Goal: Task Accomplishment & Management: Use online tool/utility

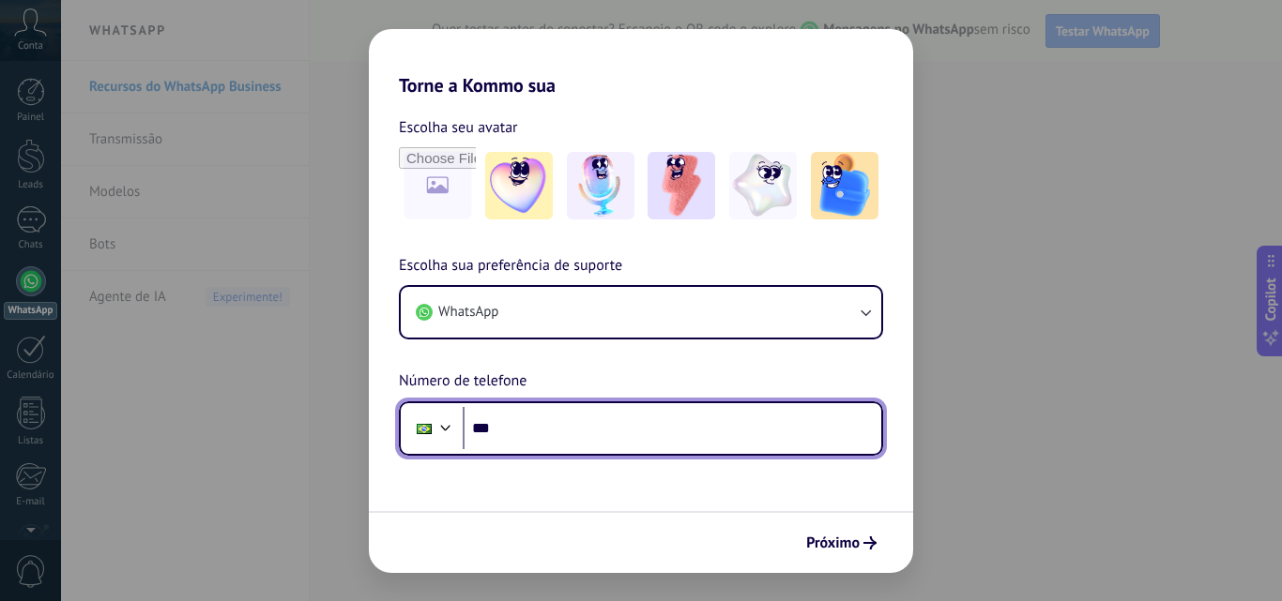
click at [522, 428] on input "***" at bounding box center [672, 428] width 418 height 43
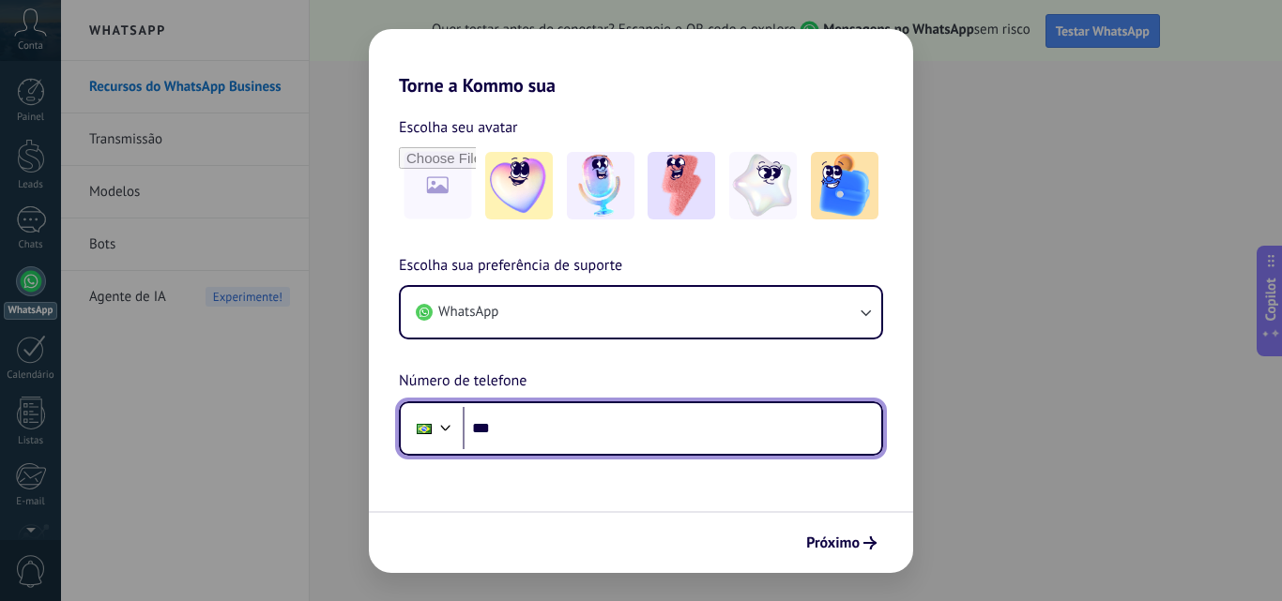
click at [535, 433] on input "***" at bounding box center [672, 428] width 418 height 43
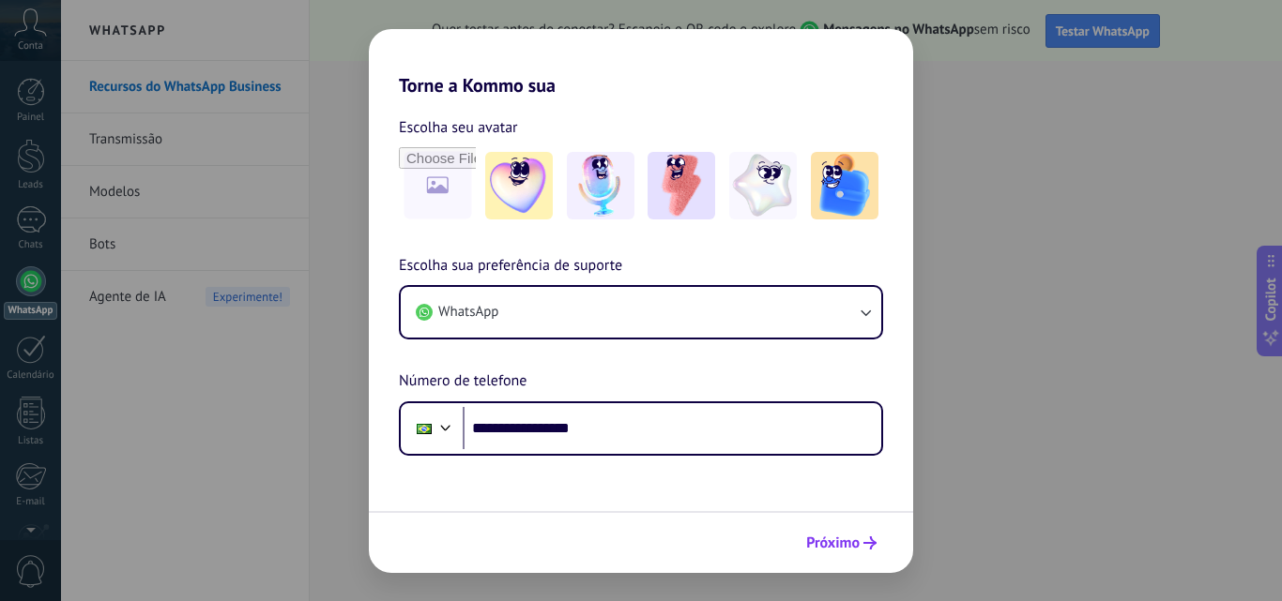
click at [830, 542] on span "Próximo" at bounding box center [832, 543] width 53 height 13
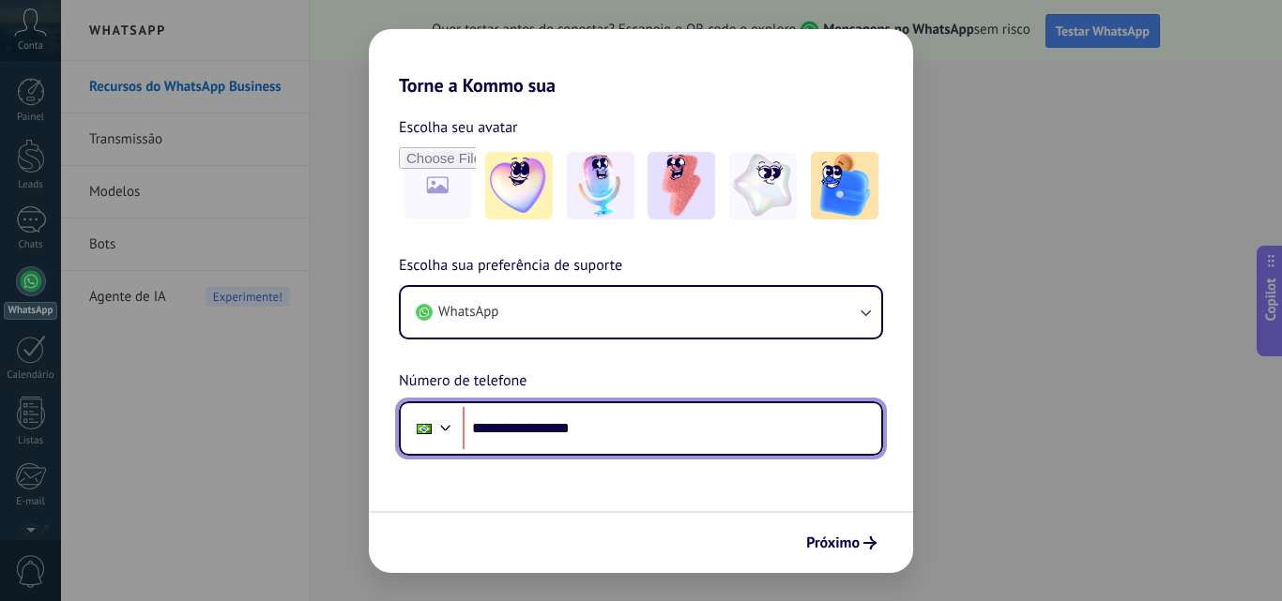
click at [537, 433] on input "**********" at bounding box center [672, 428] width 418 height 43
type input "**********"
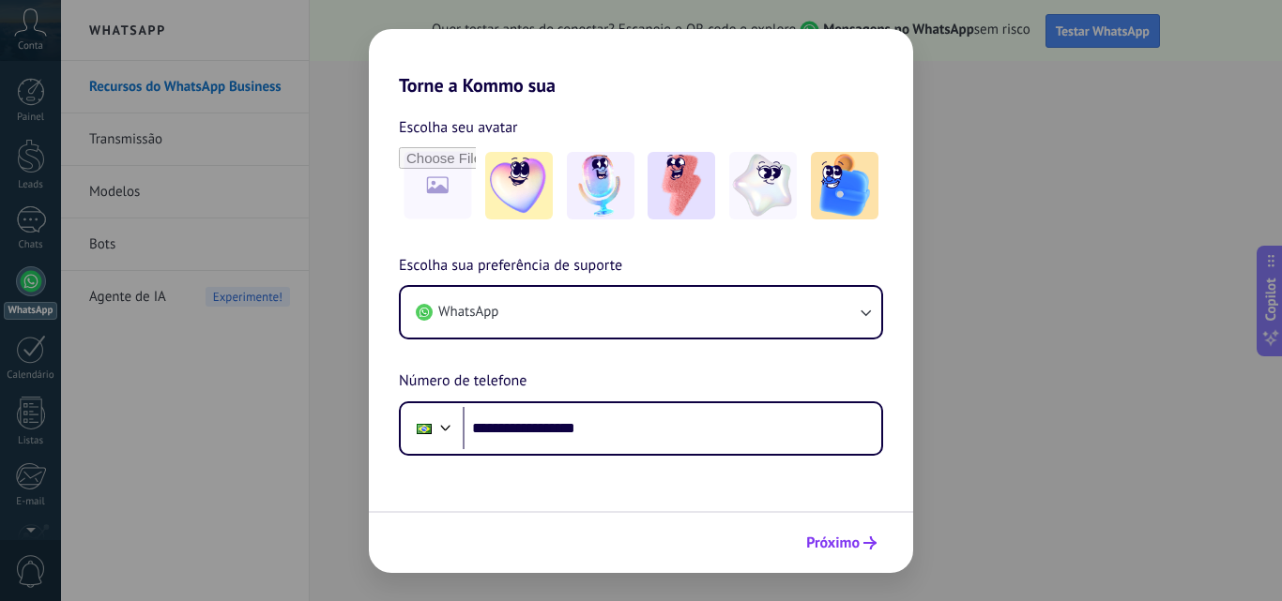
click at [854, 542] on span "Próximo" at bounding box center [832, 543] width 53 height 13
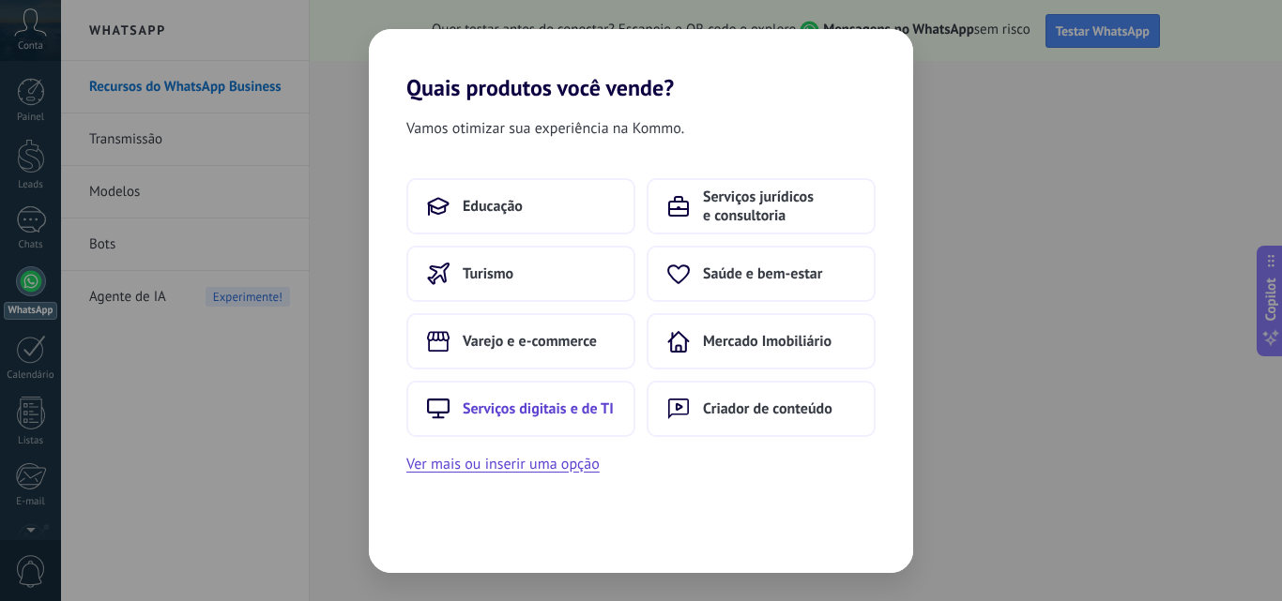
click at [498, 398] on button "Serviços digitais e de TI" at bounding box center [520, 409] width 229 height 56
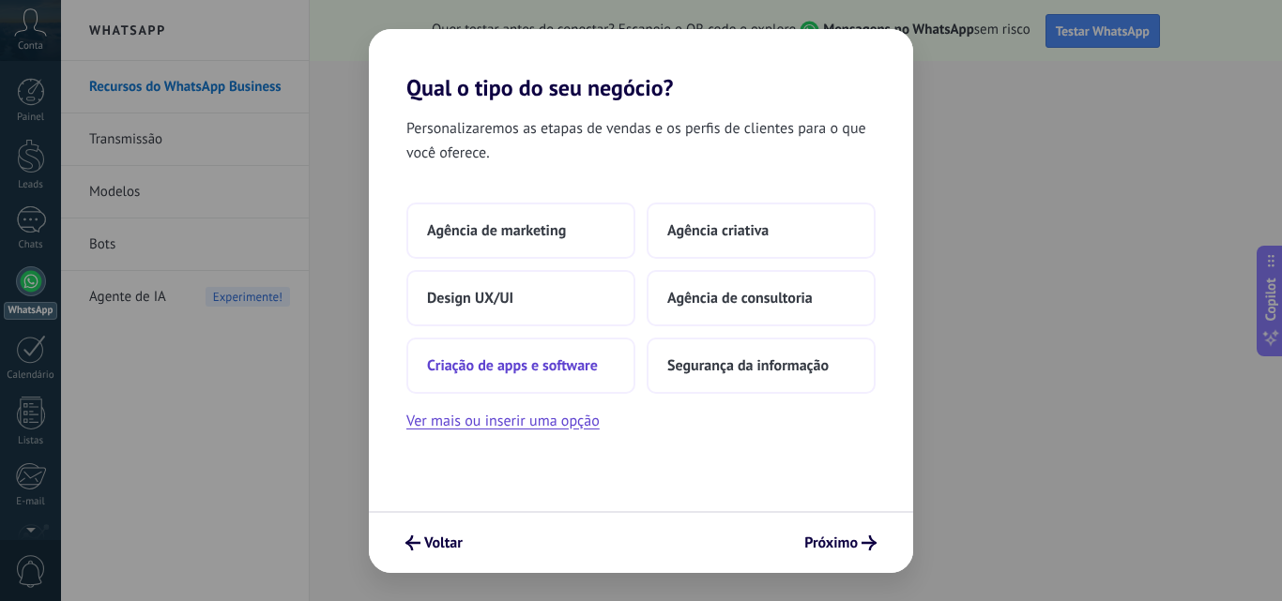
click at [492, 372] on span "Criação de apps e software" at bounding box center [512, 366] width 171 height 19
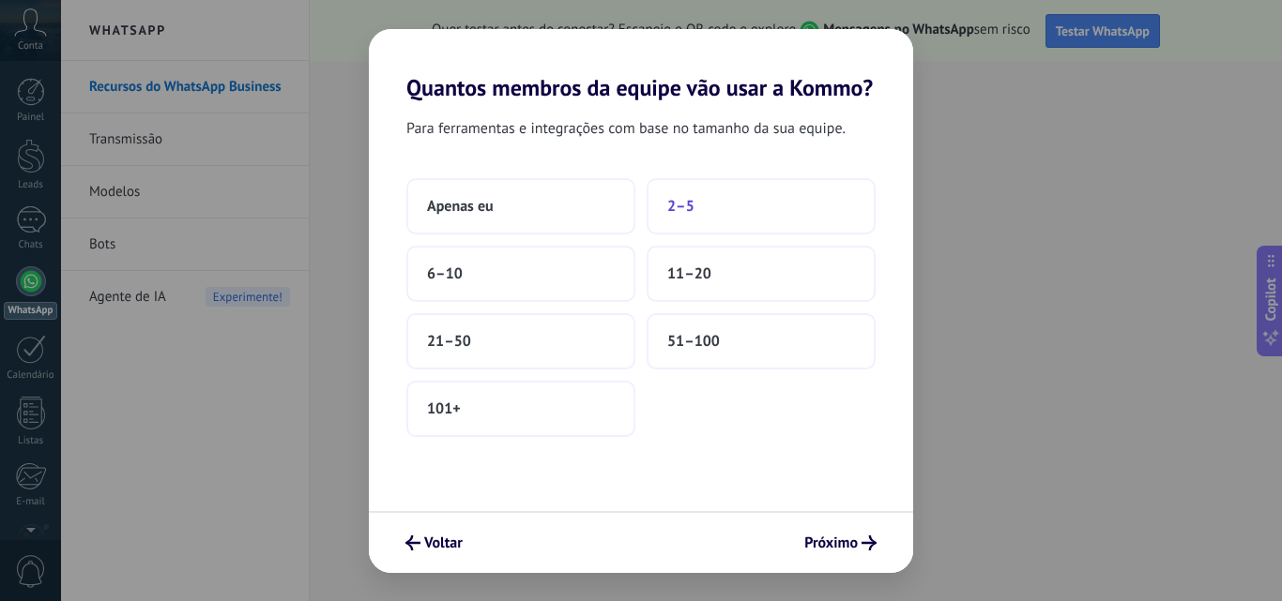
click at [709, 206] on button "2–5" at bounding box center [760, 206] width 229 height 56
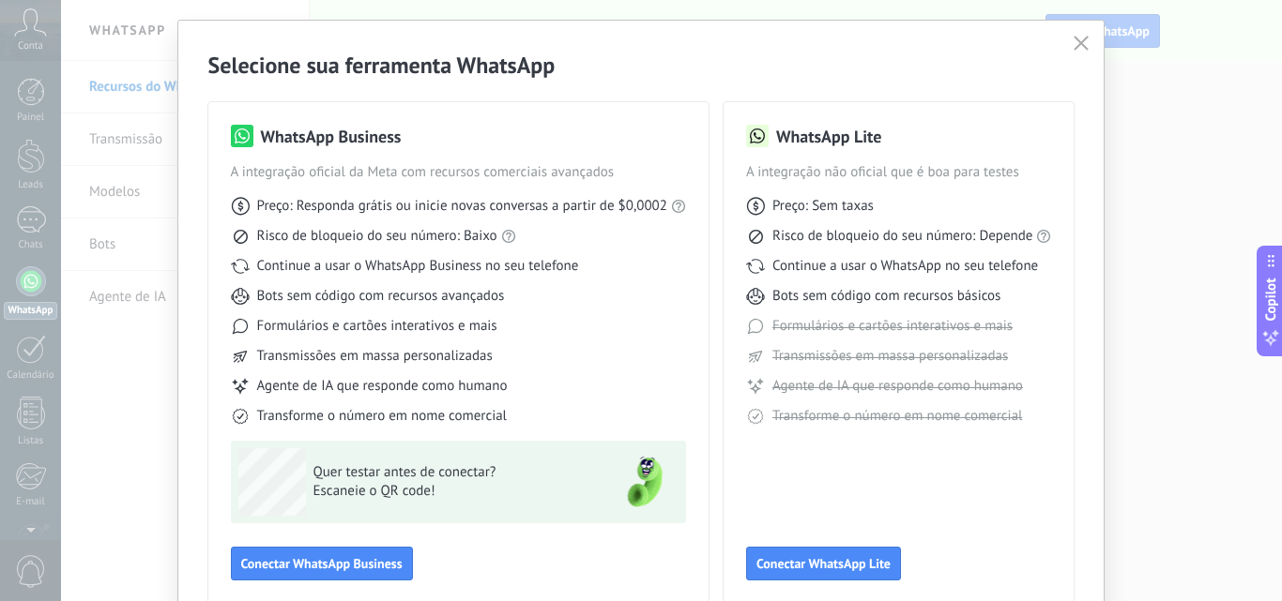
scroll to position [135, 0]
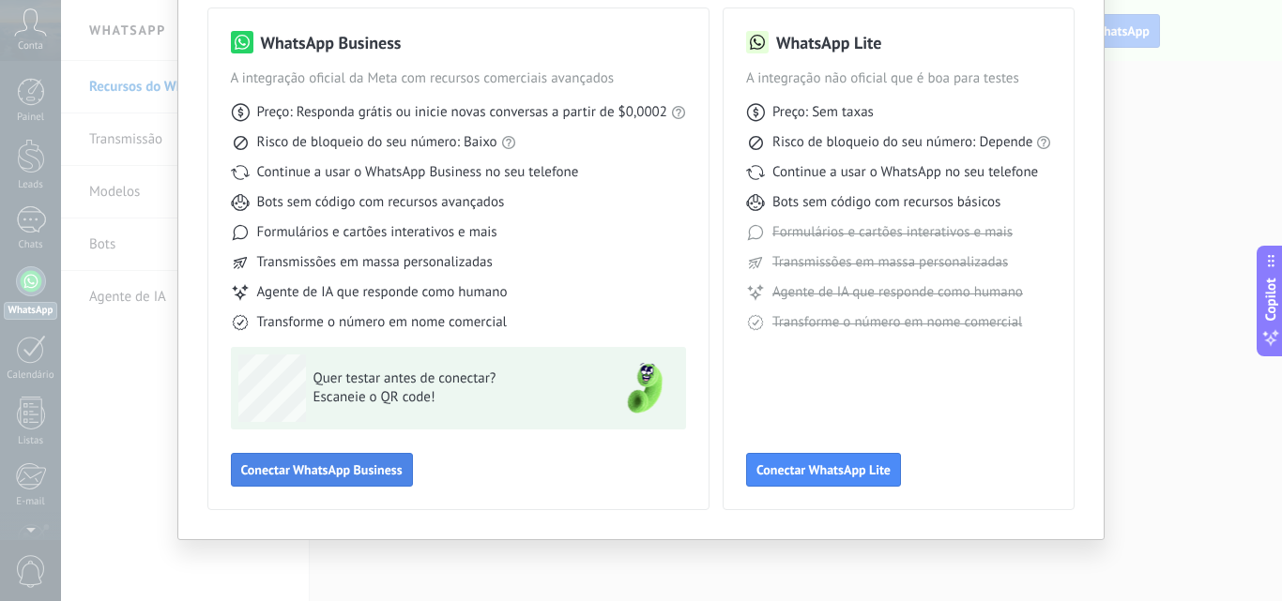
click at [326, 463] on span "Conectar WhatsApp Business" at bounding box center [321, 469] width 161 height 13
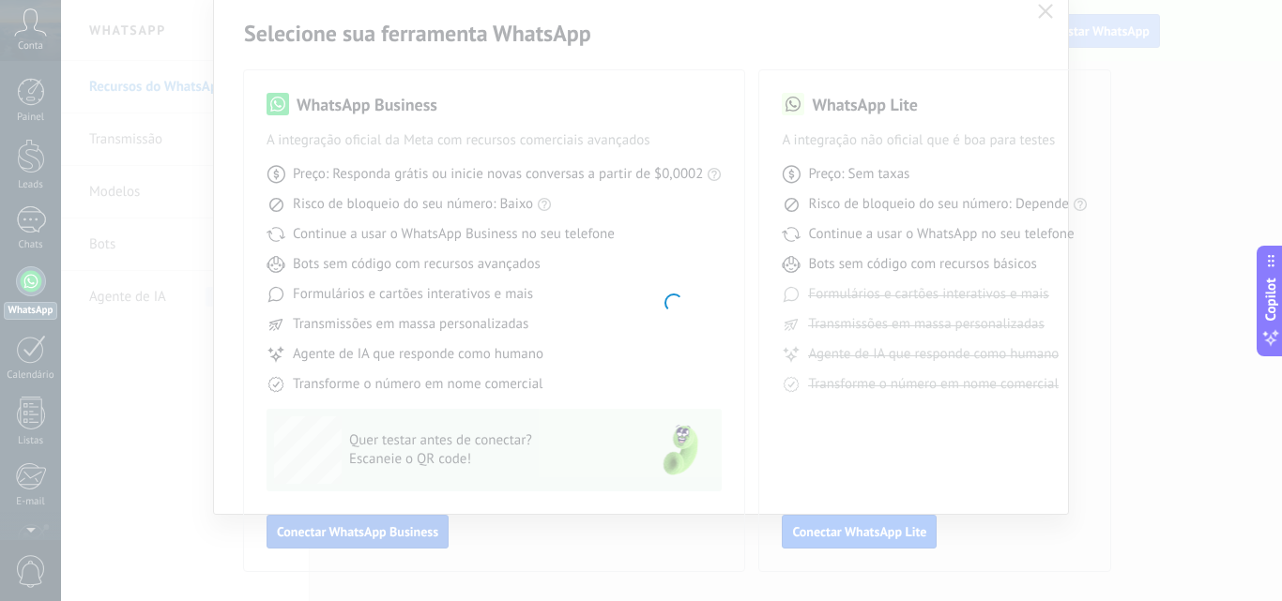
scroll to position [73, 0]
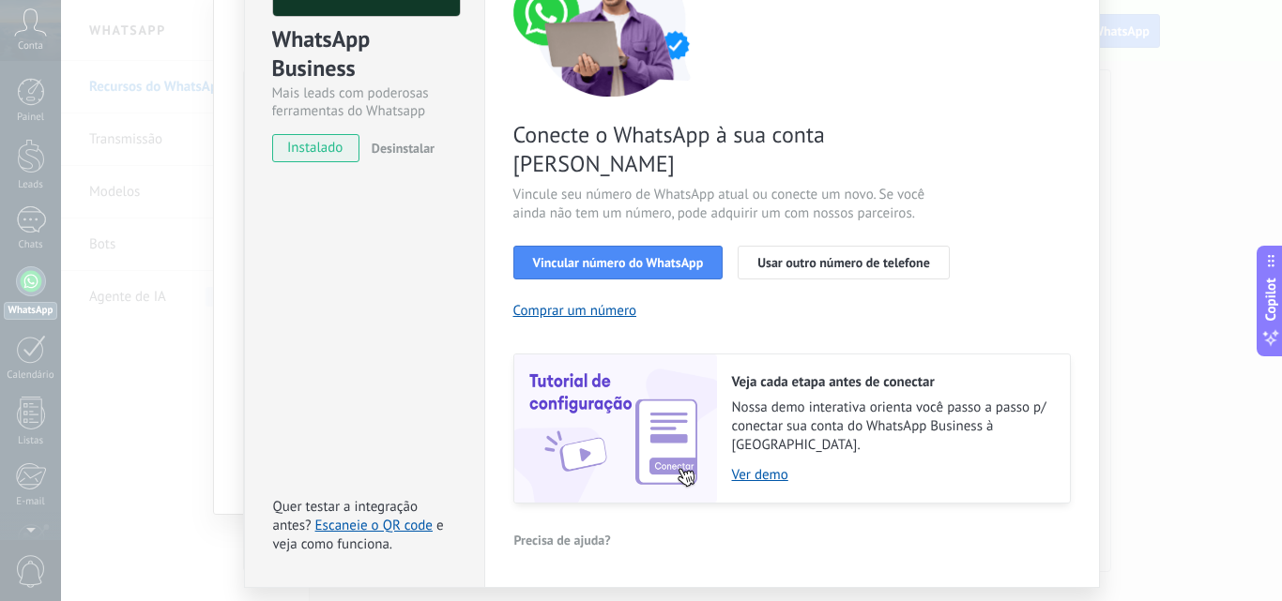
scroll to position [218, 0]
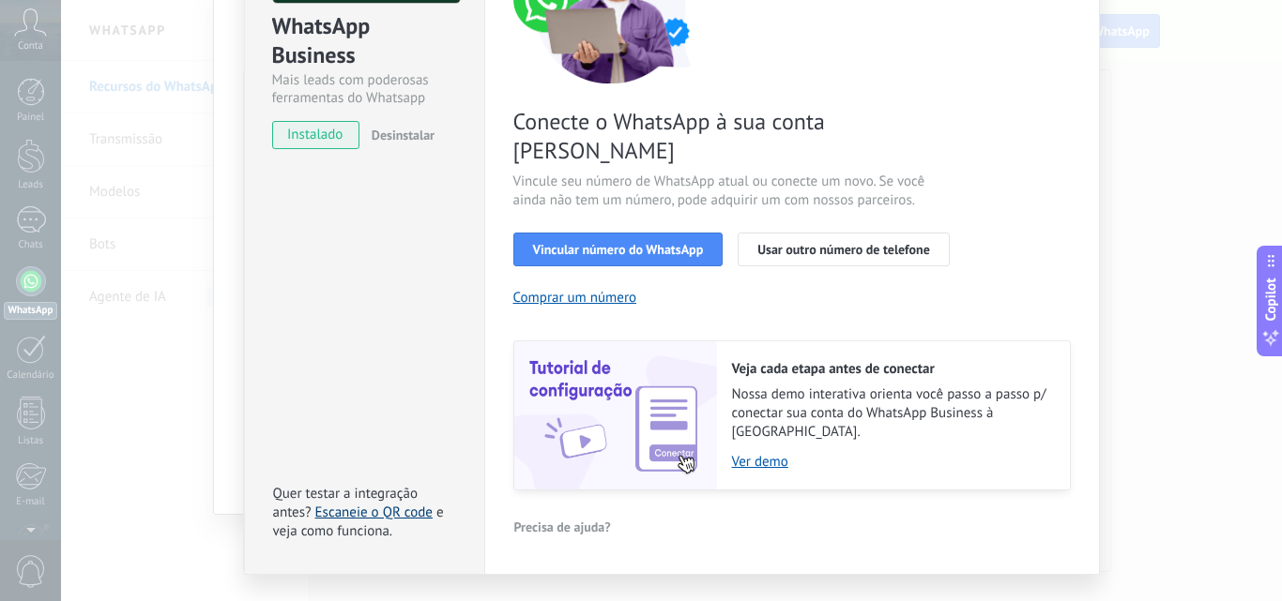
click at [334, 504] on link "Escaneie o QR code" at bounding box center [373, 513] width 117 height 18
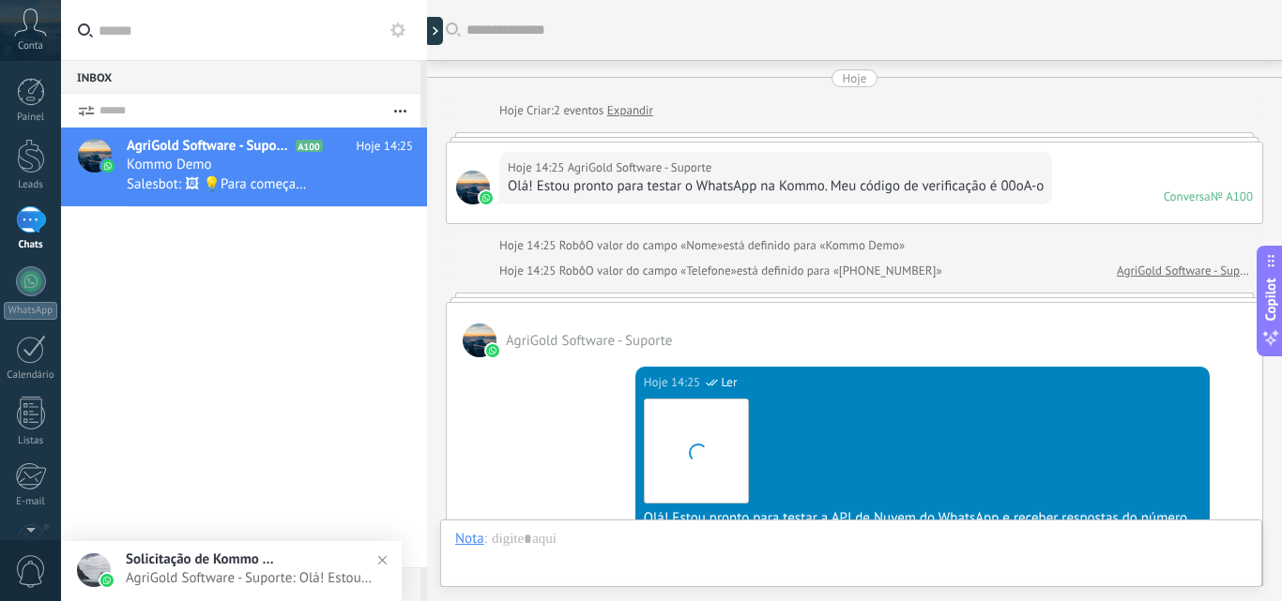
scroll to position [604, 0]
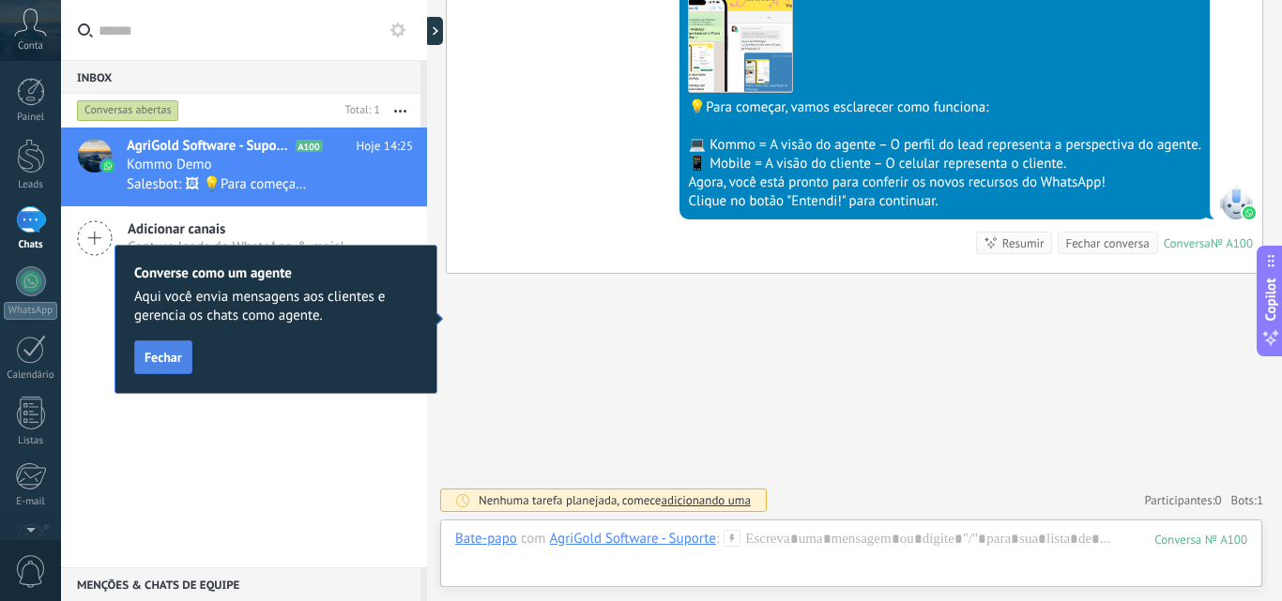
click at [156, 368] on button "Fechar" at bounding box center [163, 358] width 58 height 34
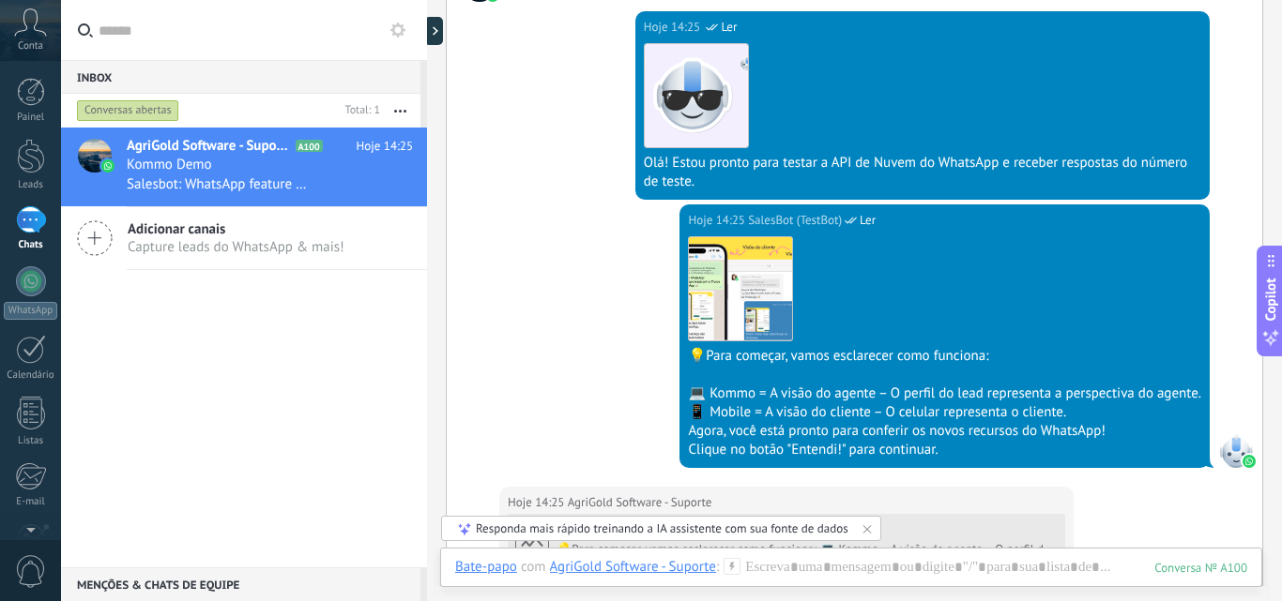
scroll to position [204, 0]
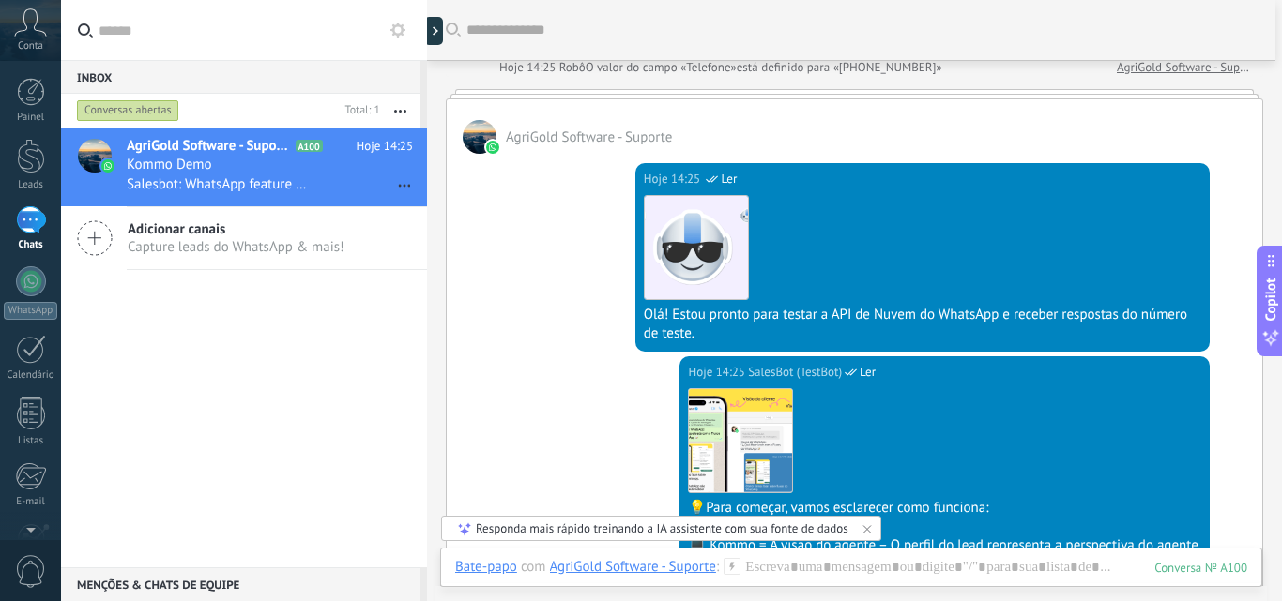
click at [104, 235] on icon at bounding box center [95, 238] width 36 height 36
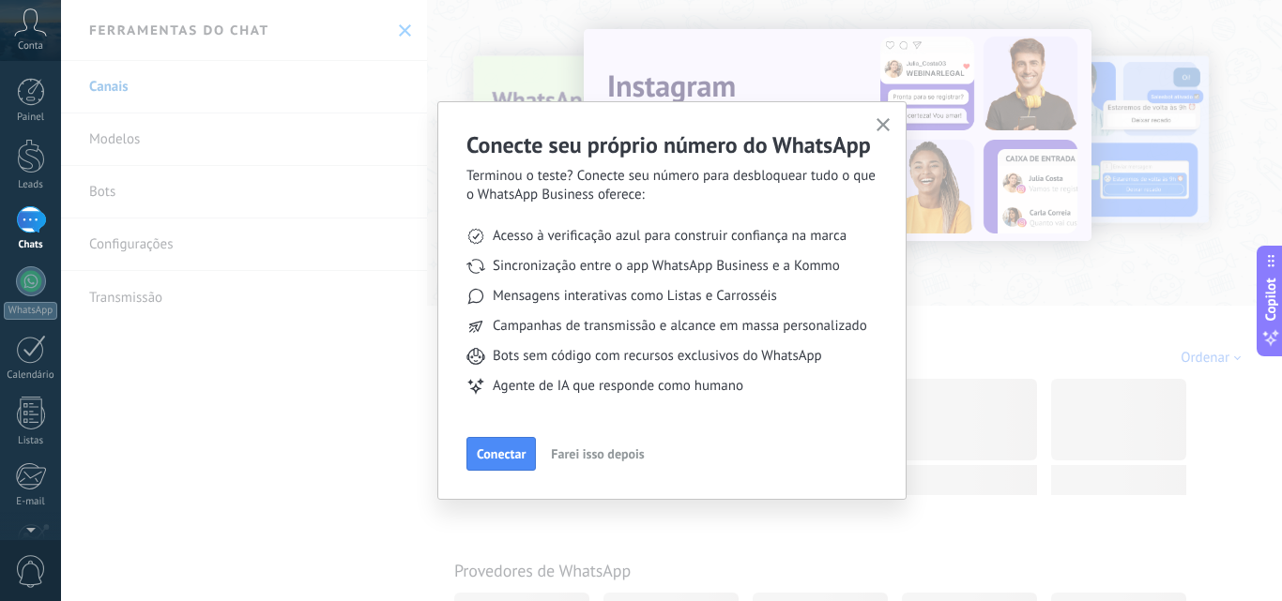
click at [885, 129] on icon "button" at bounding box center [883, 125] width 14 height 14
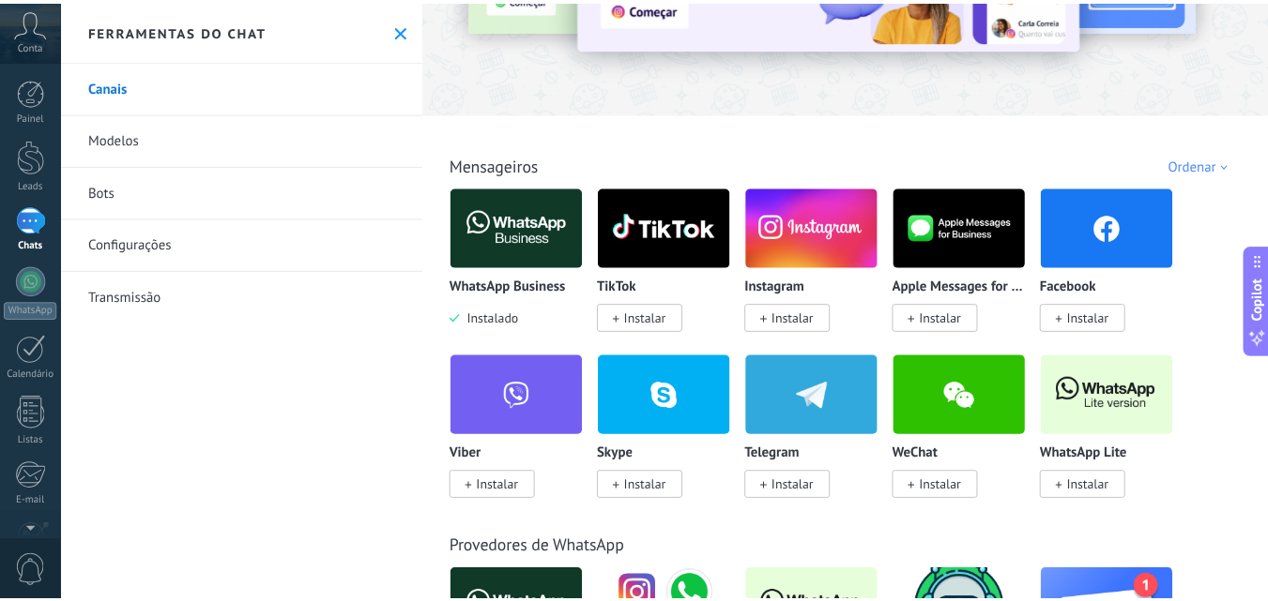
scroll to position [188, 0]
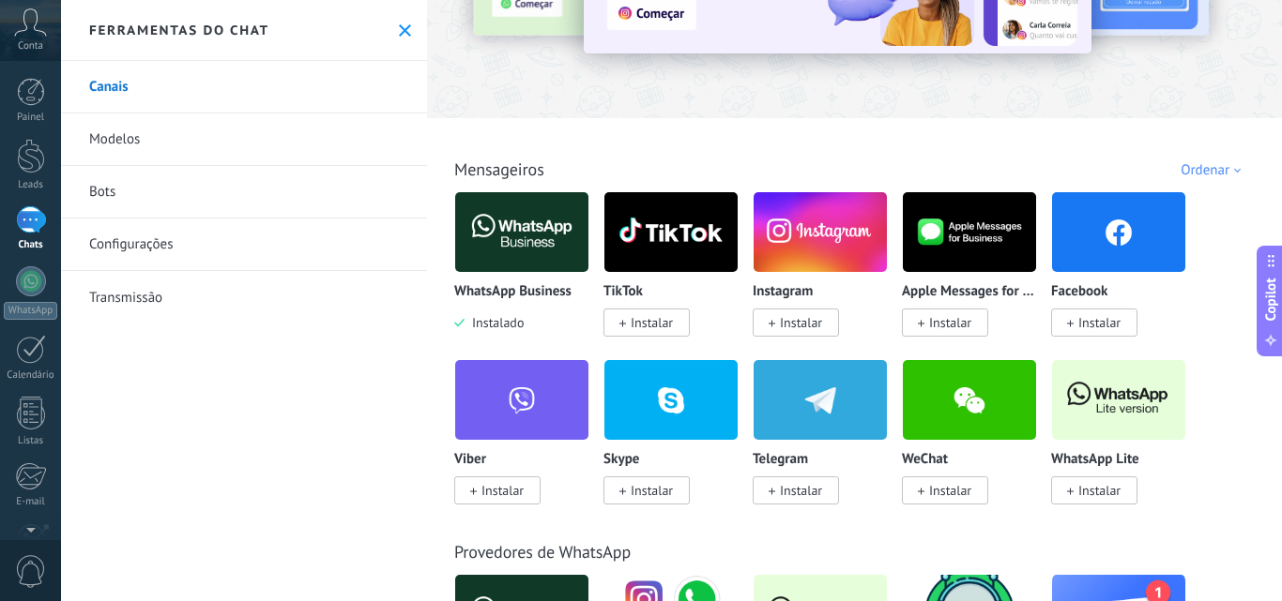
click at [109, 193] on link "Bots" at bounding box center [244, 192] width 366 height 53
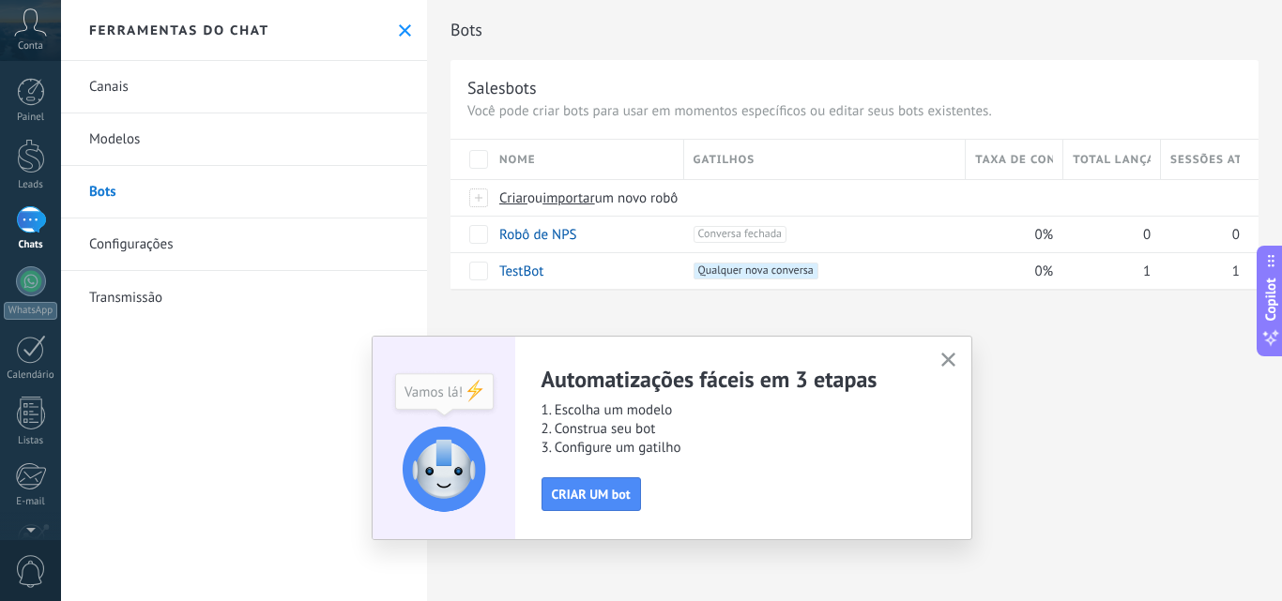
click at [944, 359] on icon "button" at bounding box center [948, 360] width 14 height 14
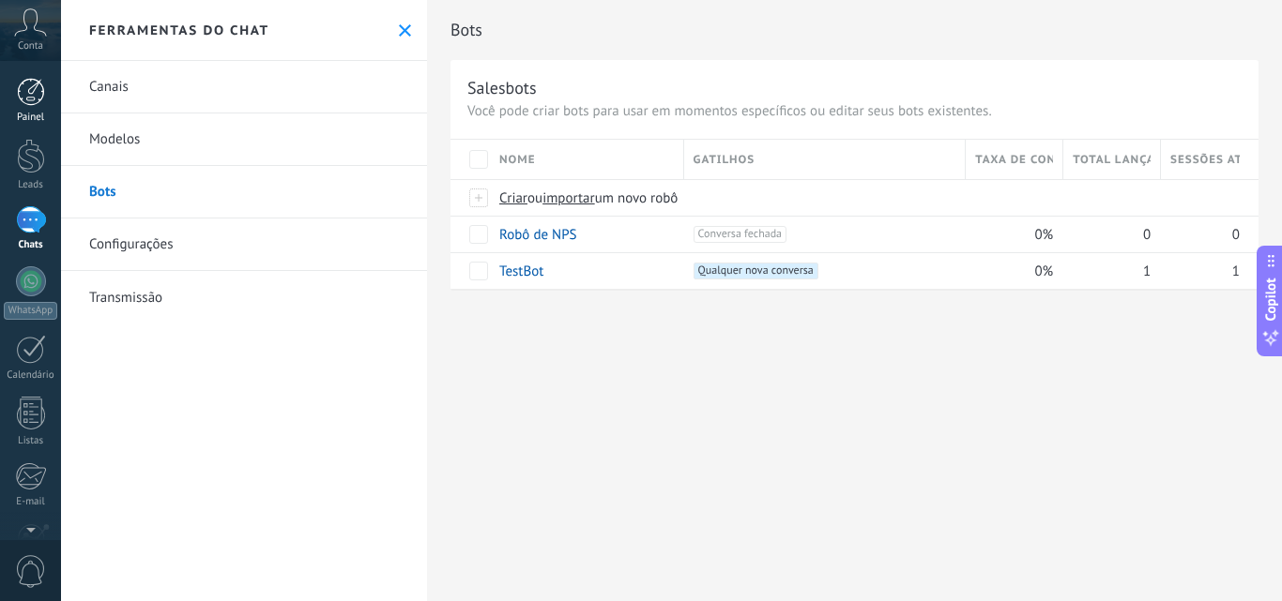
click at [28, 98] on div at bounding box center [31, 92] width 28 height 28
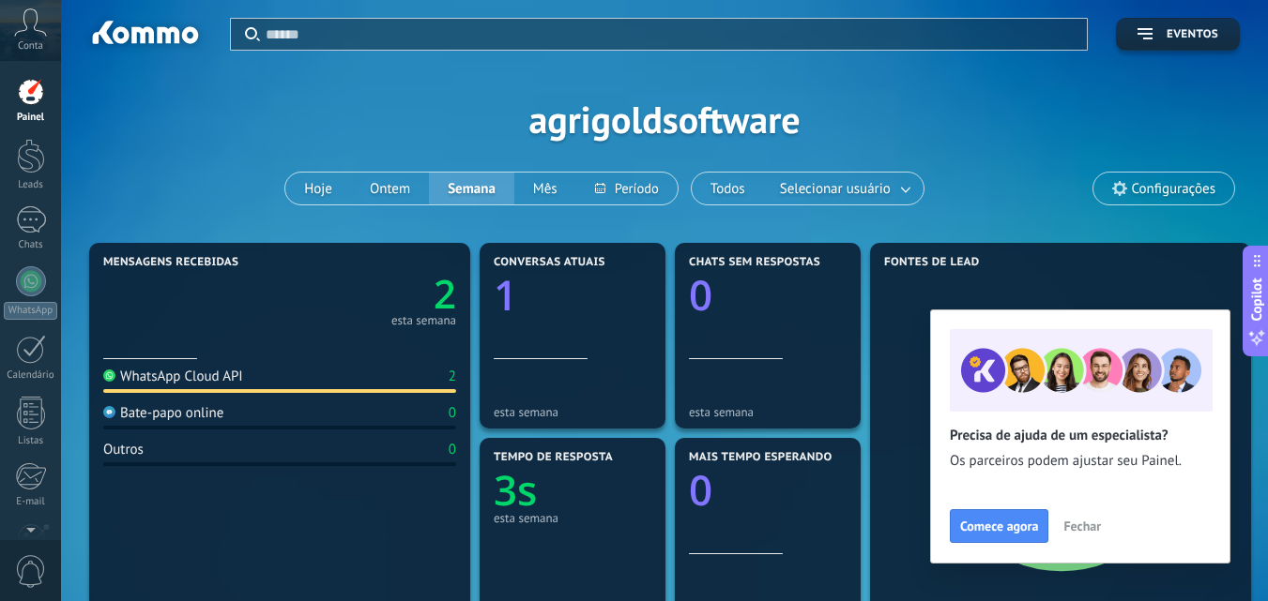
click at [1077, 524] on span "Fechar" at bounding box center [1082, 526] width 38 height 13
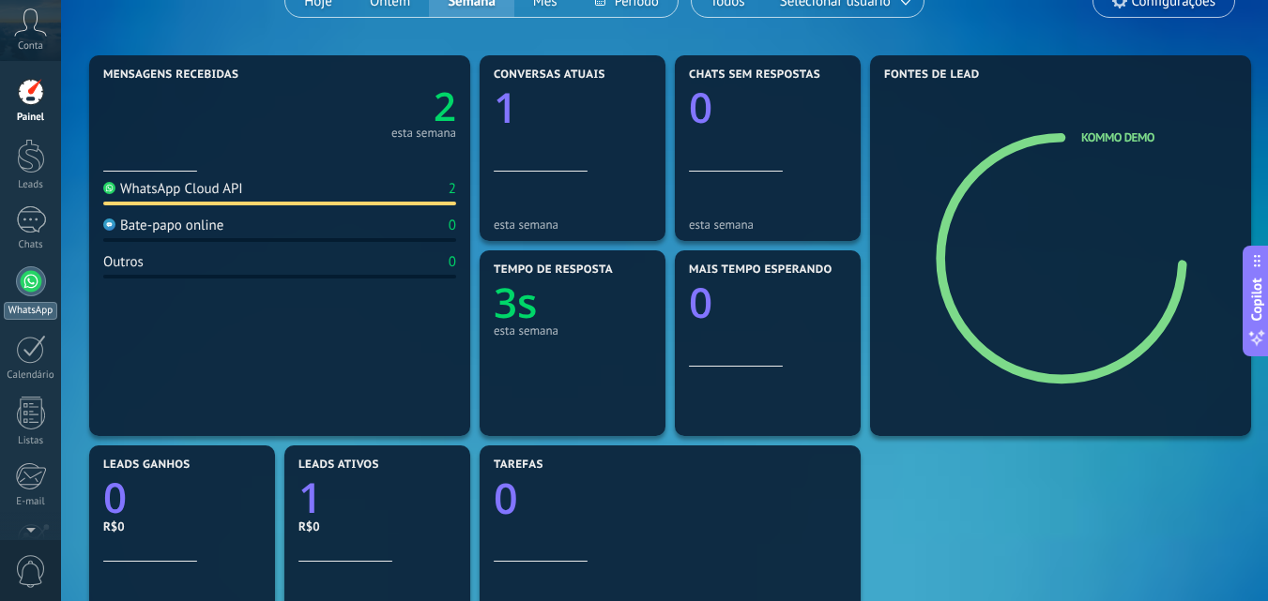
click at [23, 282] on div at bounding box center [31, 281] width 30 height 30
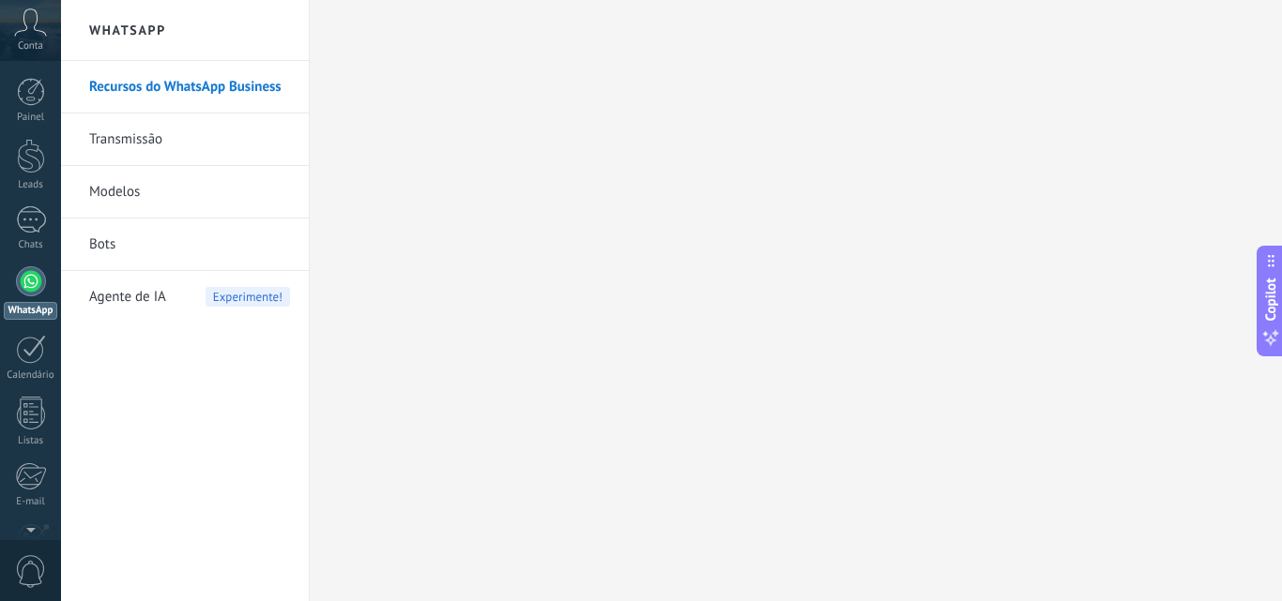
click at [115, 295] on span "Agente de IA" at bounding box center [127, 297] width 77 height 53
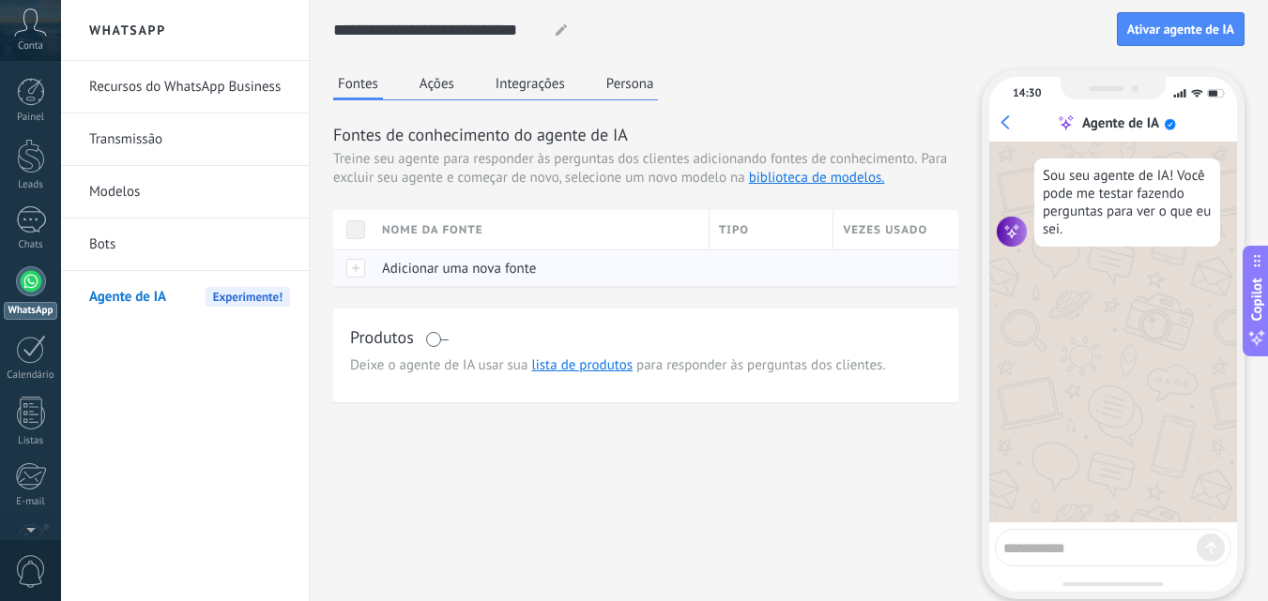
click at [360, 266] on div at bounding box center [352, 268] width 39 height 37
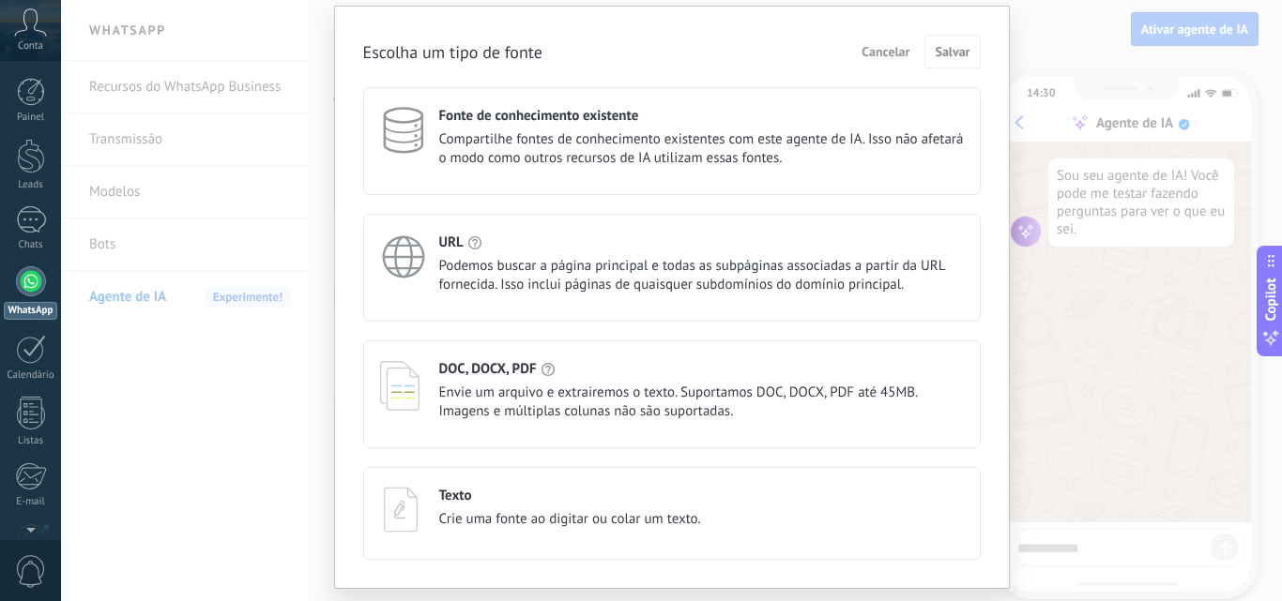
scroll to position [104, 0]
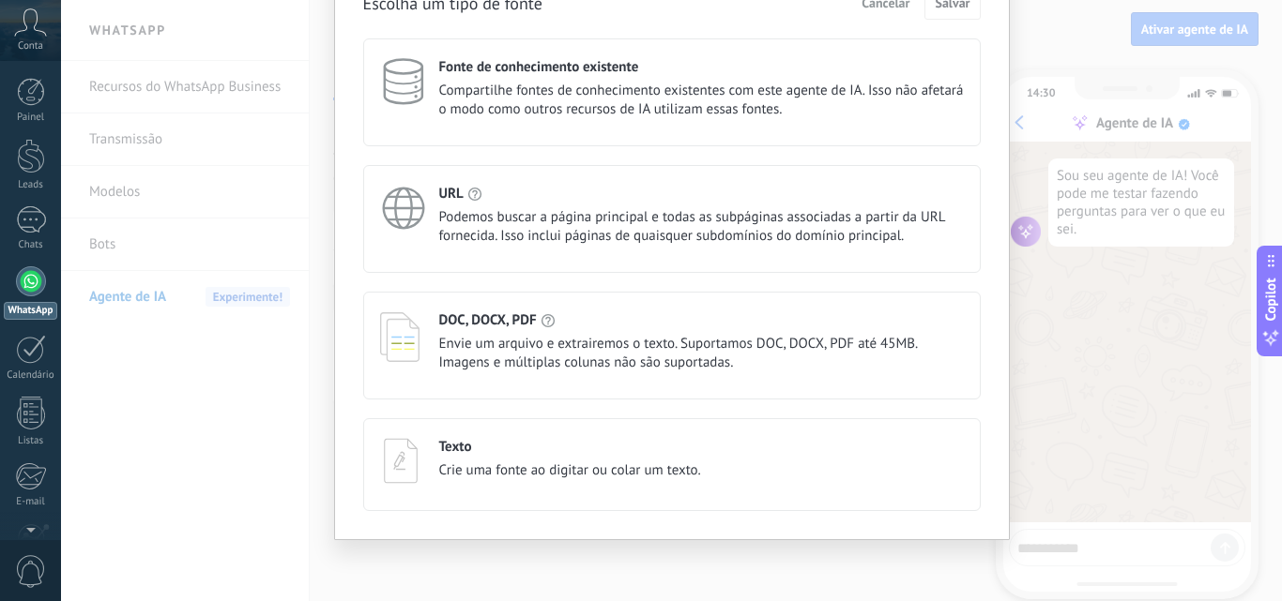
click at [535, 473] on span "Crie uma fonte ao digitar ou colar um texto." at bounding box center [570, 471] width 262 height 19
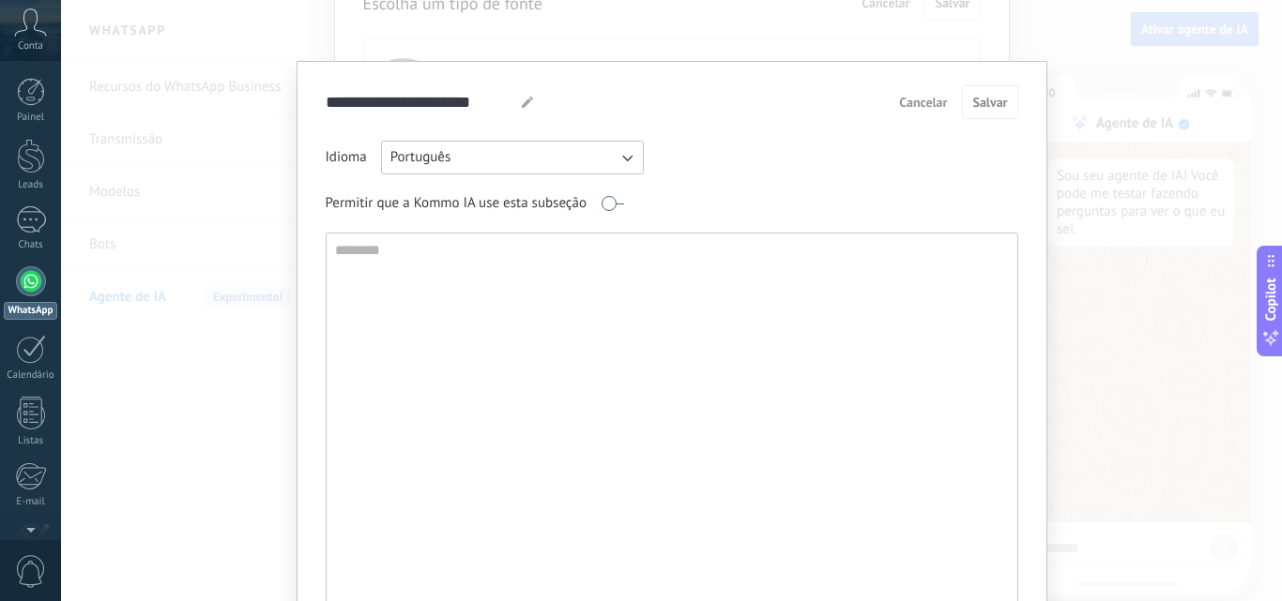
click at [407, 256] on textarea at bounding box center [670, 435] width 687 height 403
type textarea "*"
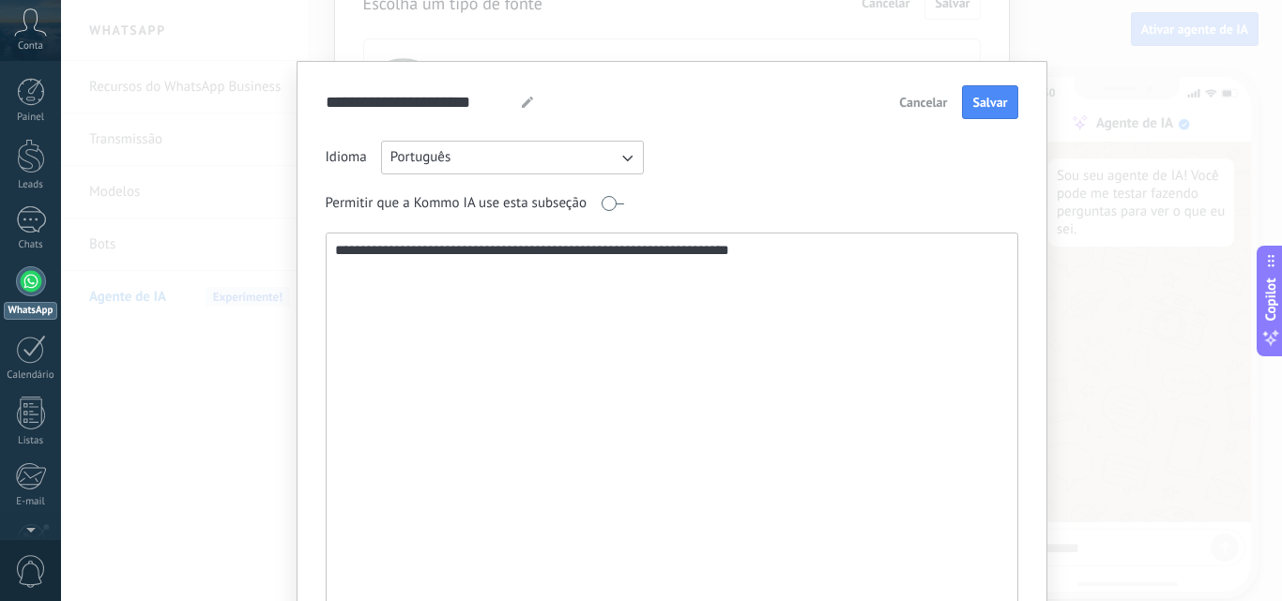
type textarea "**********"
click at [380, 254] on textarea "**********" at bounding box center [670, 435] width 687 height 403
drag, startPoint x: 465, startPoint y: 255, endPoint x: 562, endPoint y: 251, distance: 96.8
click at [562, 251] on textarea "**********" at bounding box center [670, 435] width 687 height 403
click at [616, 251] on textarea "**********" at bounding box center [670, 435] width 687 height 403
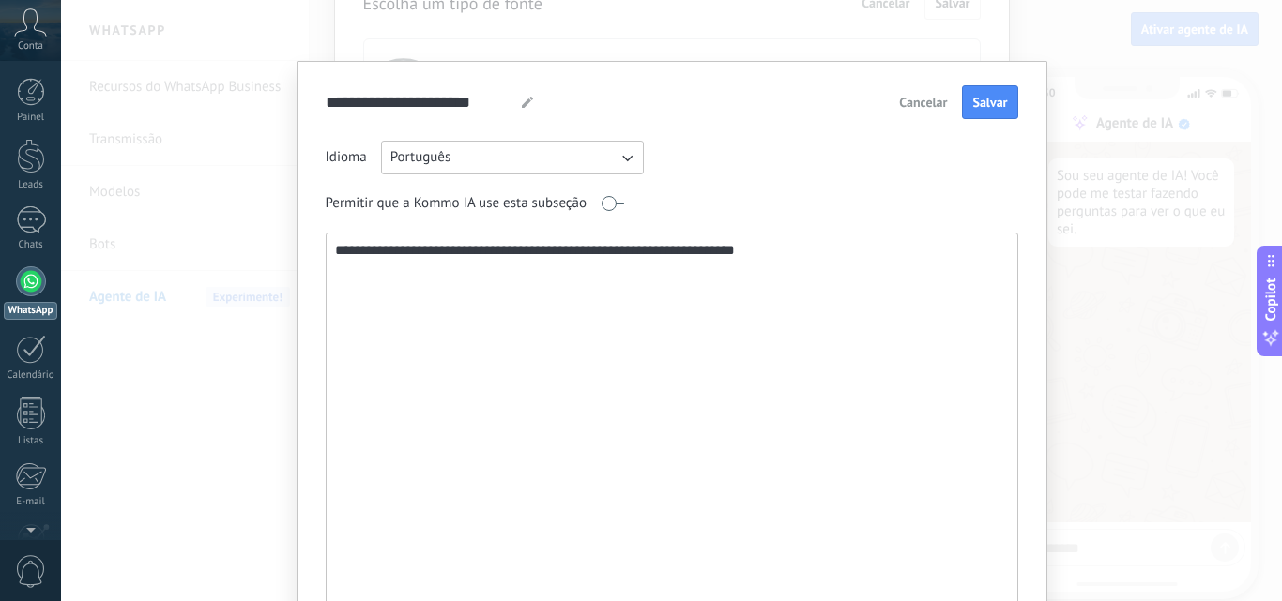
click at [817, 254] on textarea "**********" at bounding box center [670, 435] width 687 height 403
click at [983, 105] on span "Salvar" at bounding box center [989, 102] width 35 height 13
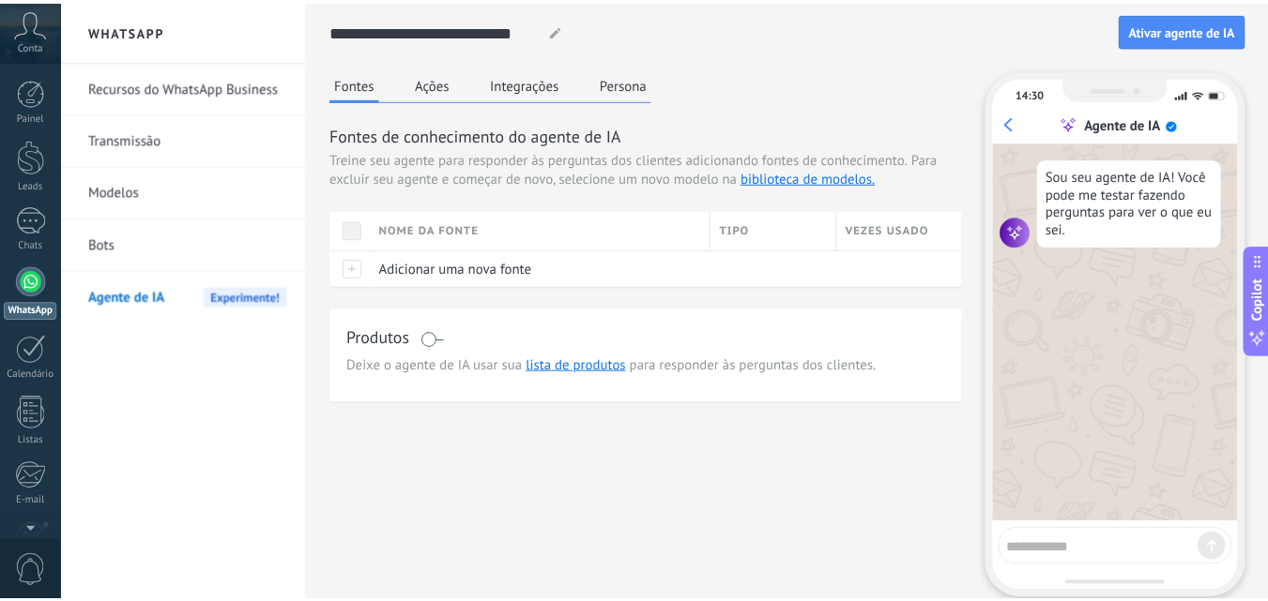
scroll to position [0, 0]
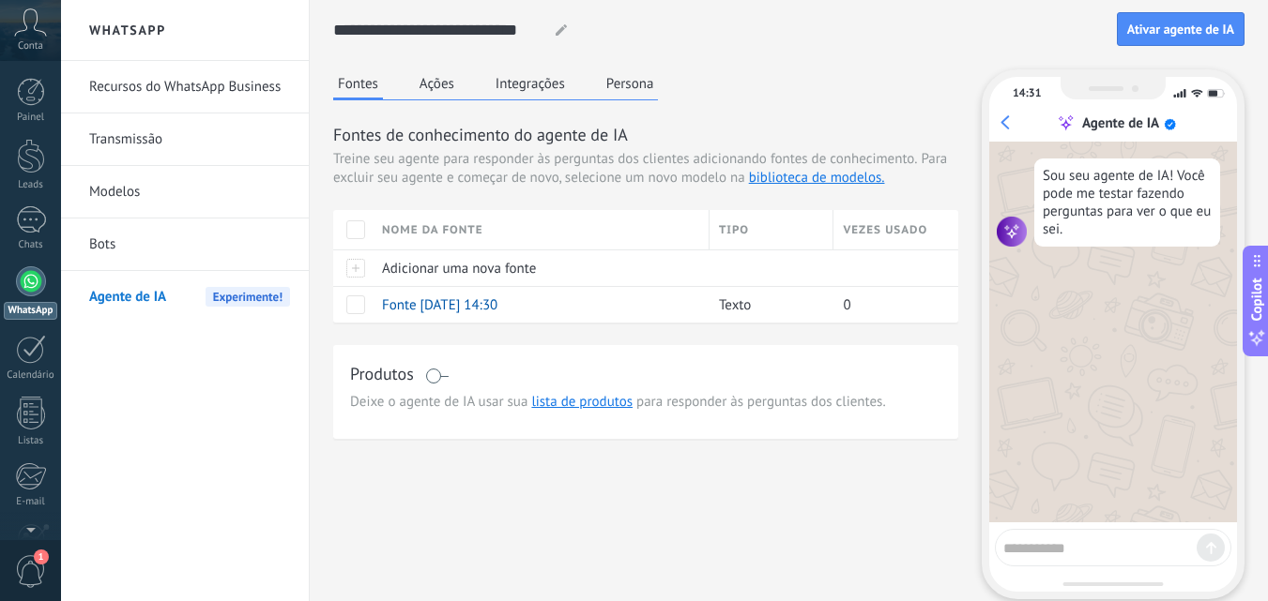
click at [447, 84] on button "Ações" at bounding box center [437, 83] width 44 height 28
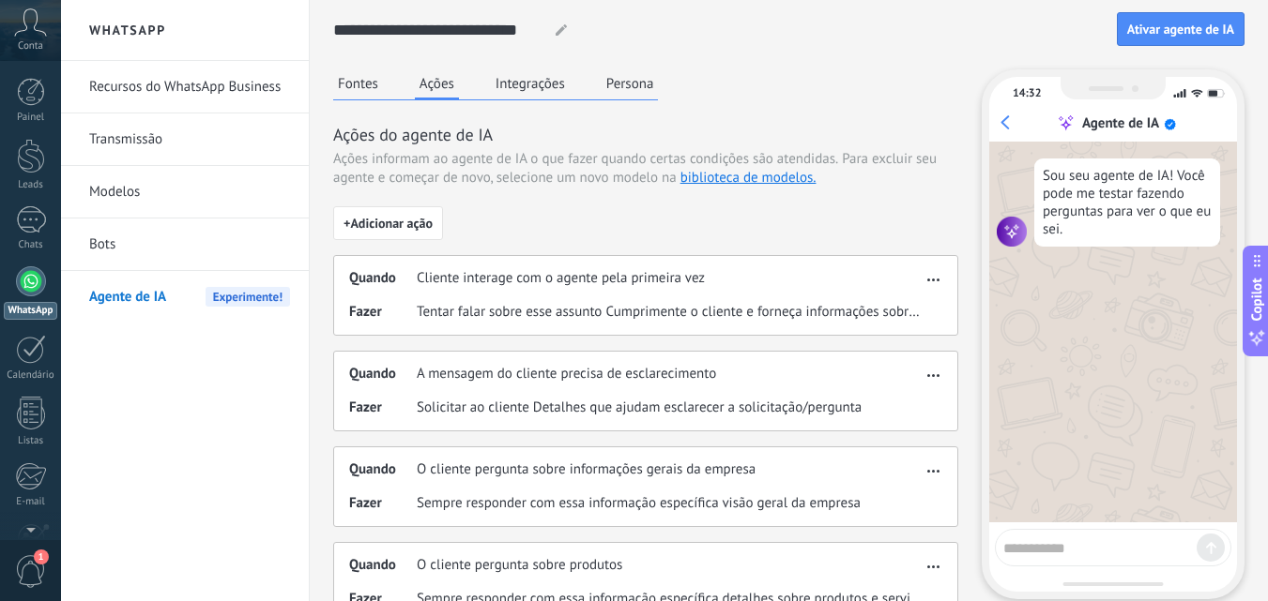
click at [522, 95] on button "Integrações" at bounding box center [530, 83] width 79 height 28
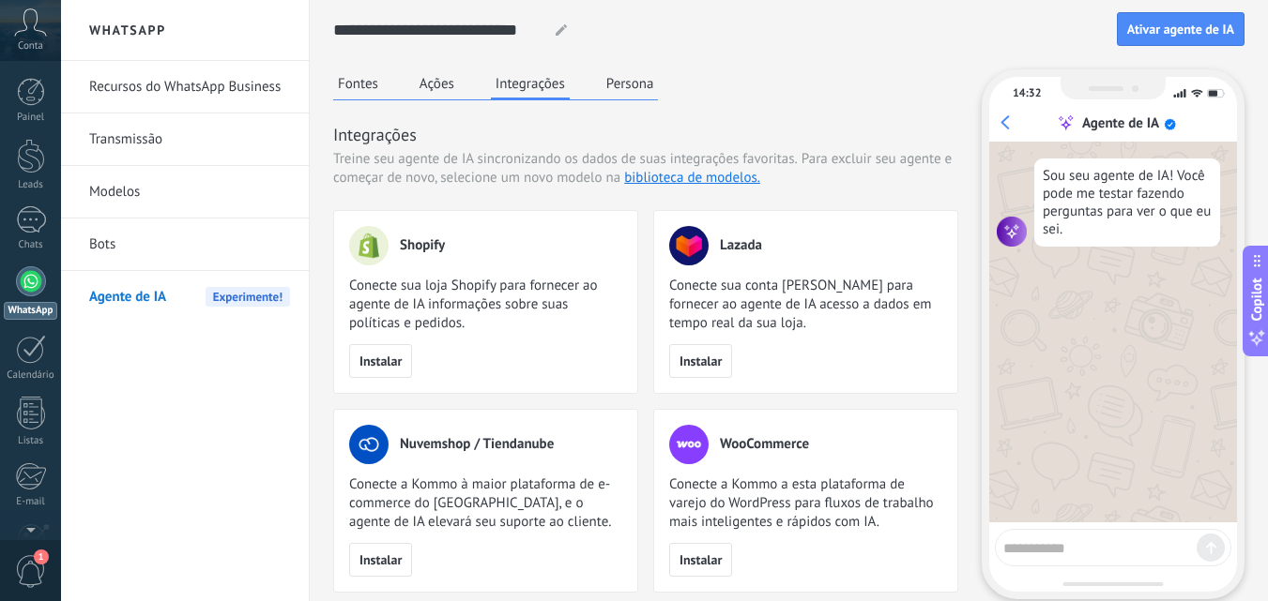
click at [620, 84] on button "Persona" at bounding box center [629, 83] width 57 height 28
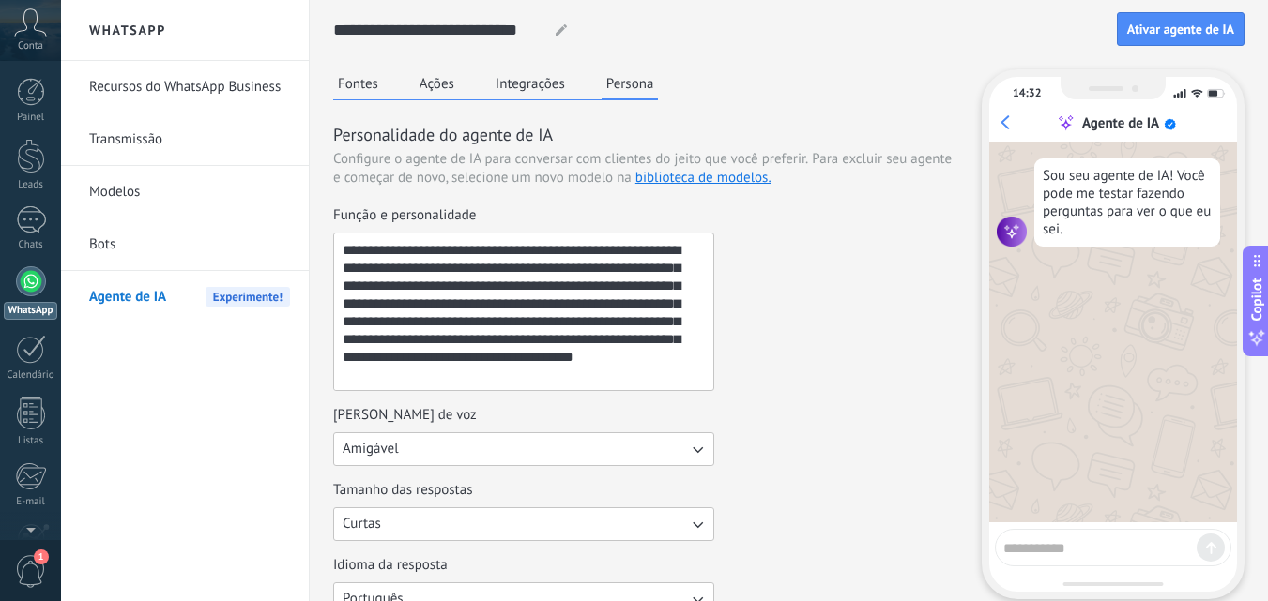
click at [510, 79] on button "Integrações" at bounding box center [530, 83] width 79 height 28
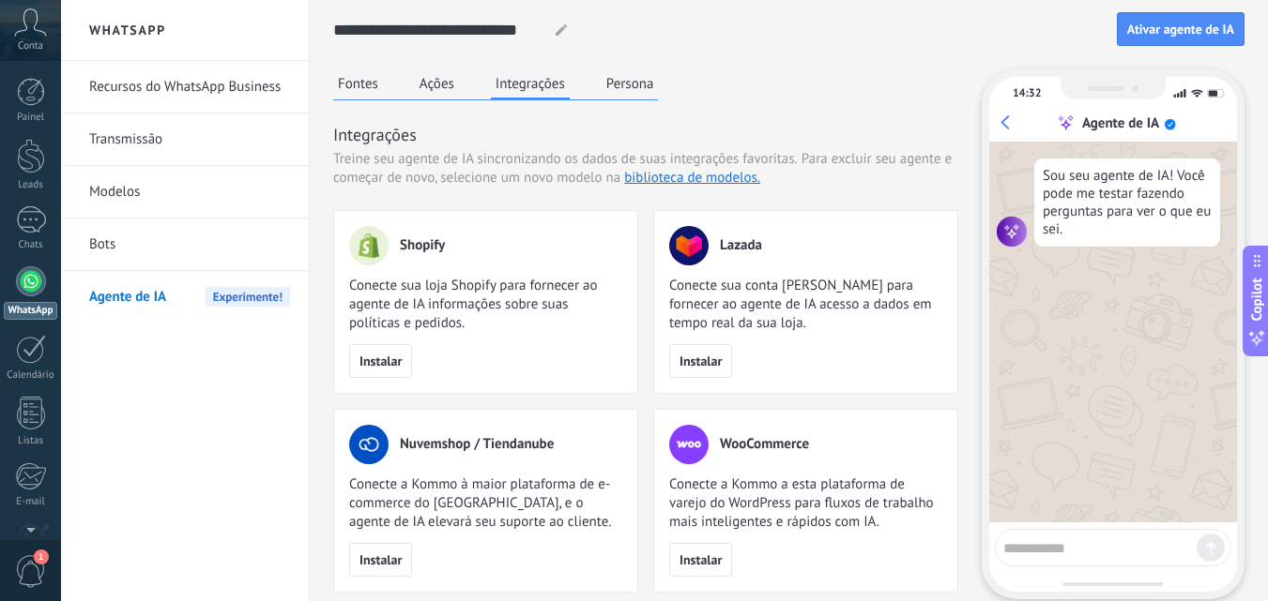
click at [426, 84] on button "Ações" at bounding box center [437, 83] width 44 height 28
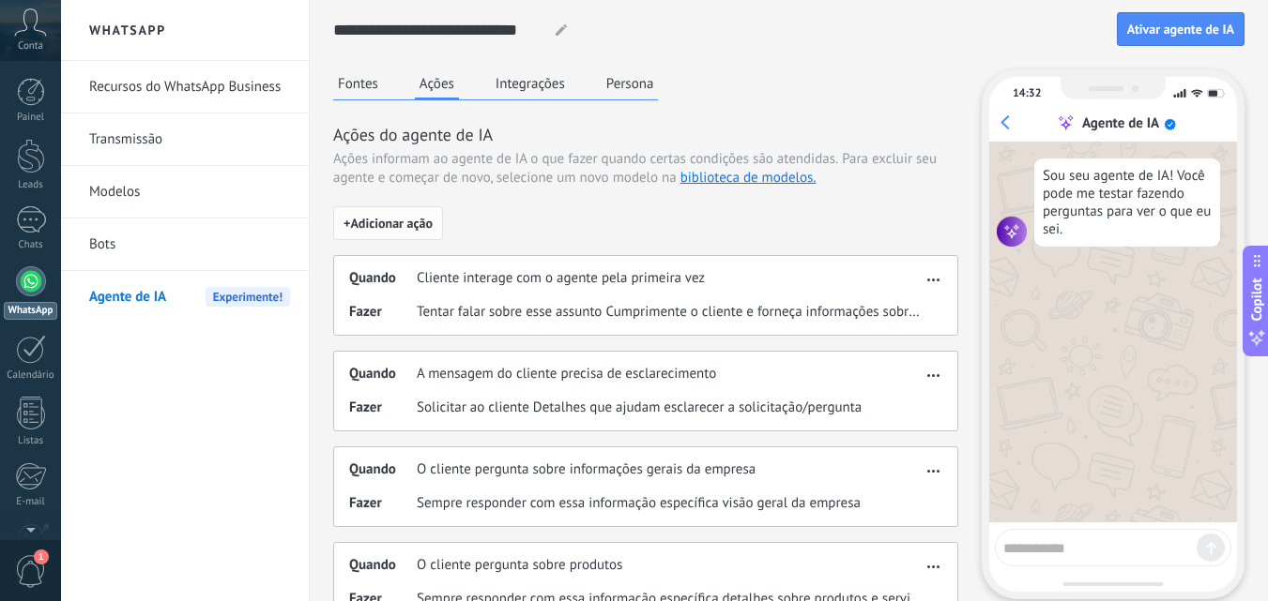
click at [406, 219] on span "+ Adicionar ação" at bounding box center [387, 223] width 89 height 13
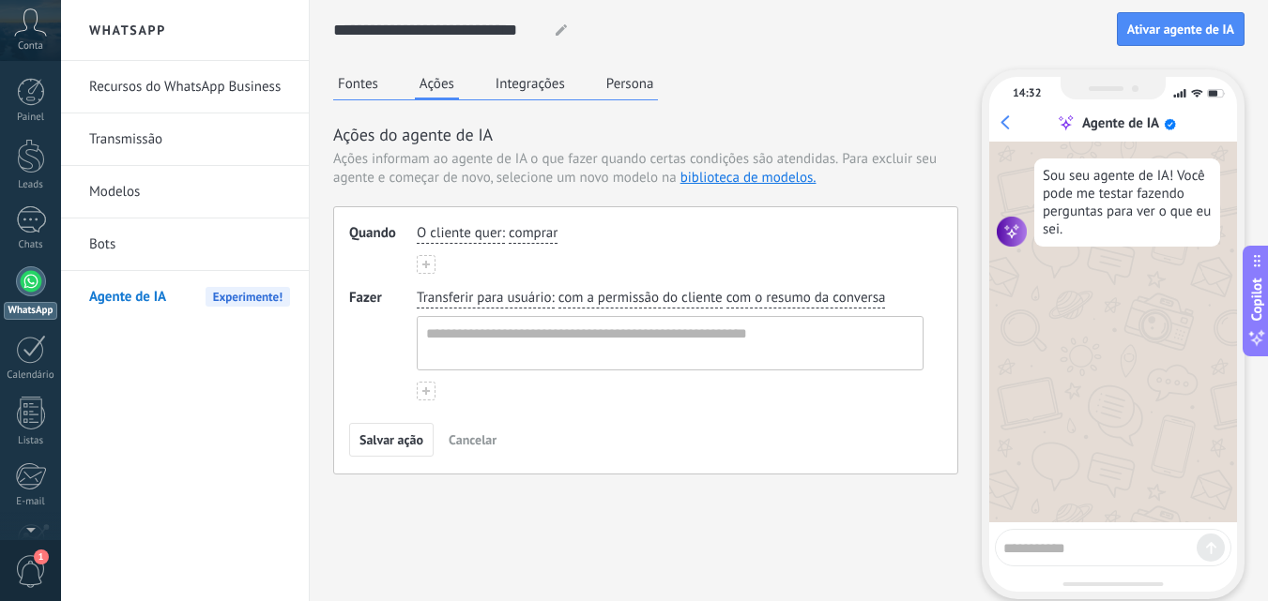
click at [420, 262] on button at bounding box center [426, 264] width 19 height 19
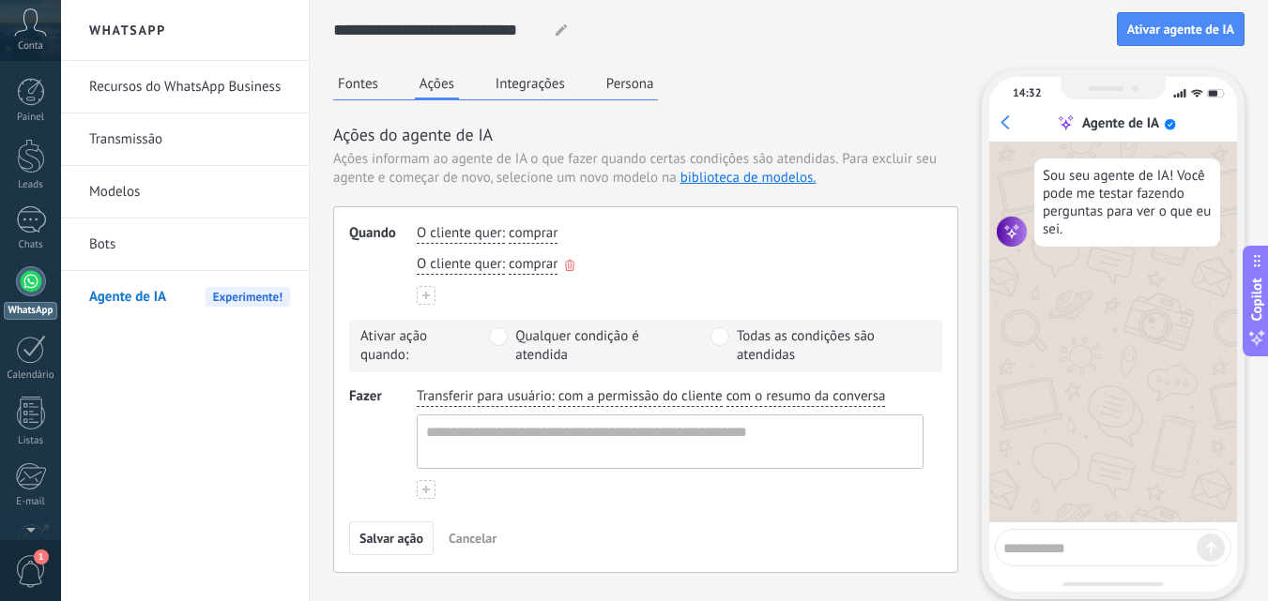
click at [547, 267] on span "comprar" at bounding box center [533, 264] width 49 height 19
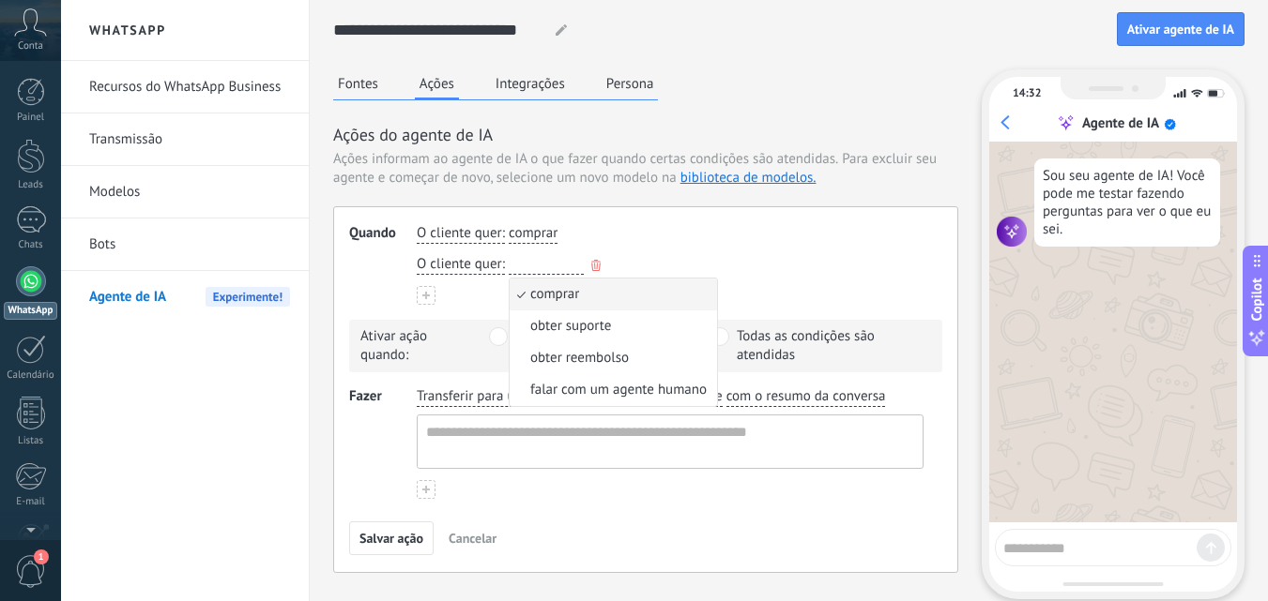
click at [600, 264] on icon "button" at bounding box center [595, 265] width 9 height 11
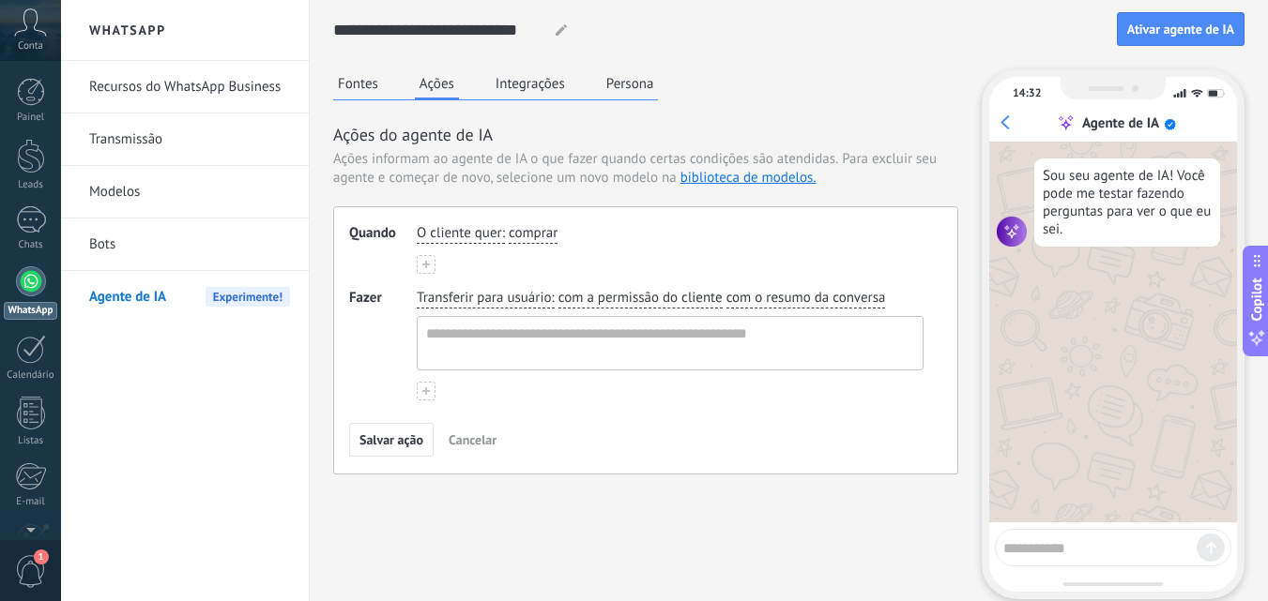
click at [549, 236] on span "comprar" at bounding box center [533, 233] width 49 height 19
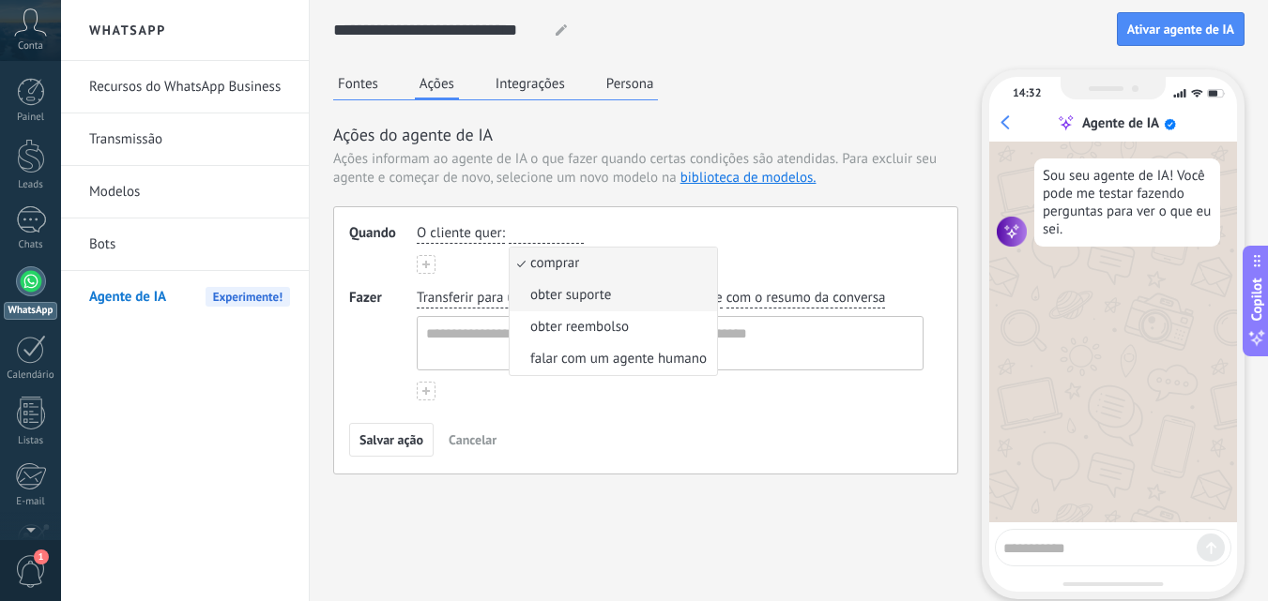
click at [589, 298] on span "obter suporte" at bounding box center [570, 295] width 81 height 19
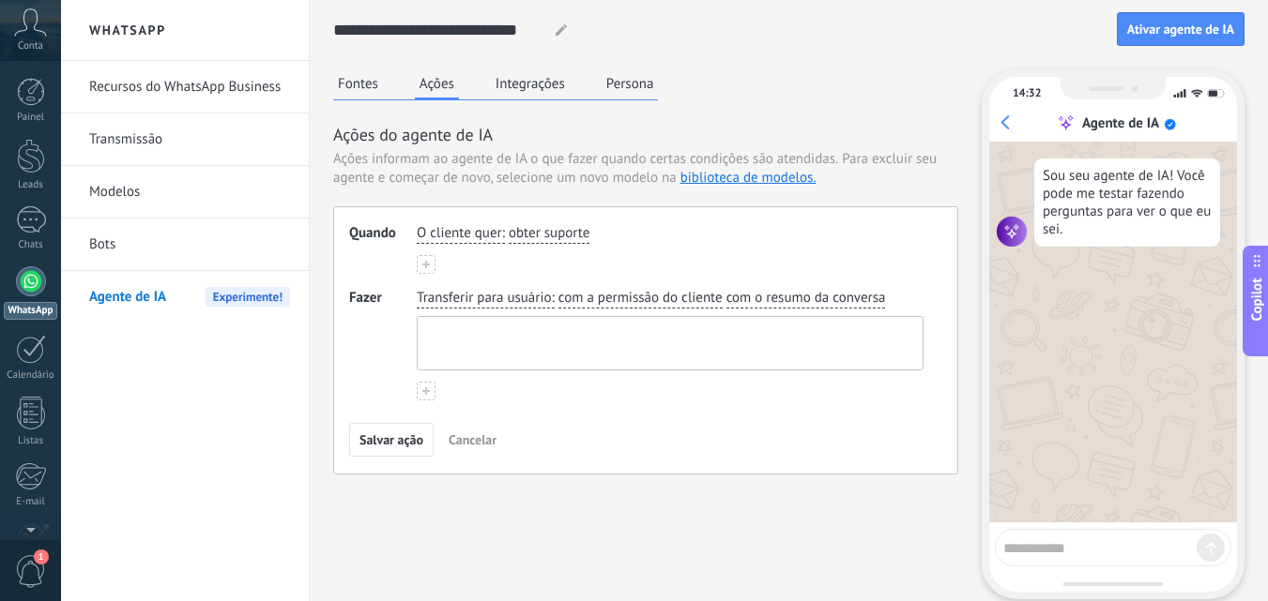
click at [667, 330] on textarea at bounding box center [668, 343] width 501 height 53
click at [610, 299] on span "com a permissão do cliente" at bounding box center [640, 298] width 164 height 19
click at [510, 334] on textarea at bounding box center [668, 343] width 501 height 53
click at [522, 332] on textarea at bounding box center [668, 343] width 501 height 53
click at [569, 454] on div "Salvar ação Cancelar" at bounding box center [645, 440] width 593 height 34
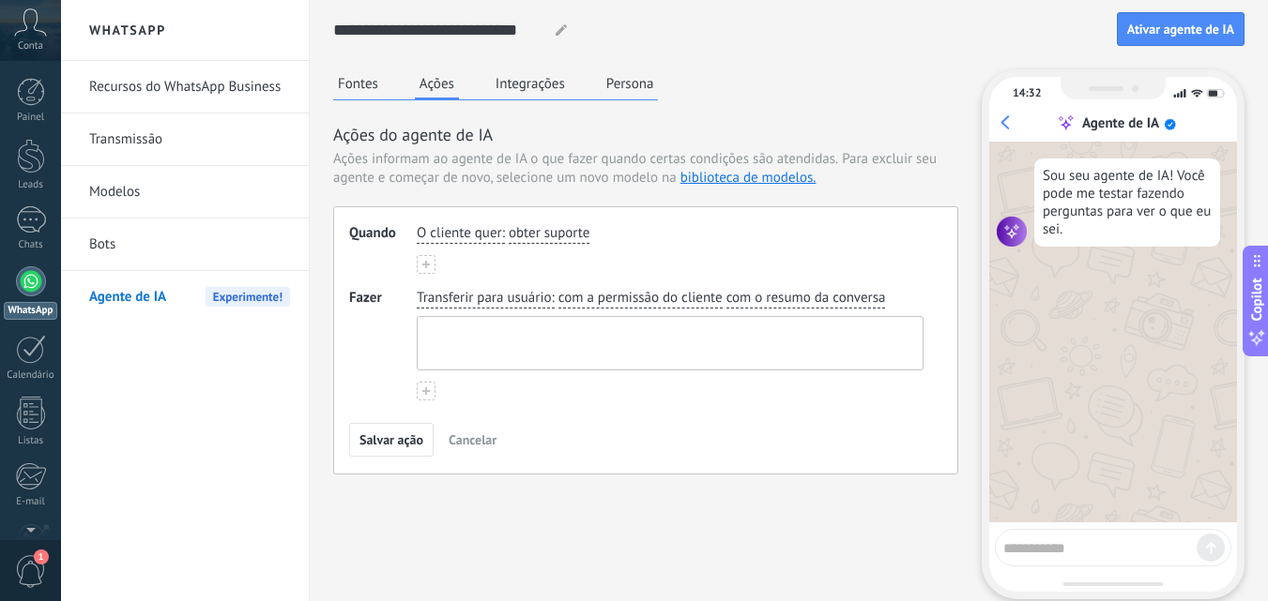
click at [567, 330] on textarea at bounding box center [668, 343] width 501 height 53
click at [553, 415] on div "Quando O cliente quer : obter suporte Fazer Transferir para usuário : com a per…" at bounding box center [645, 340] width 625 height 268
click at [426, 264] on use at bounding box center [426, 265] width 8 height 8
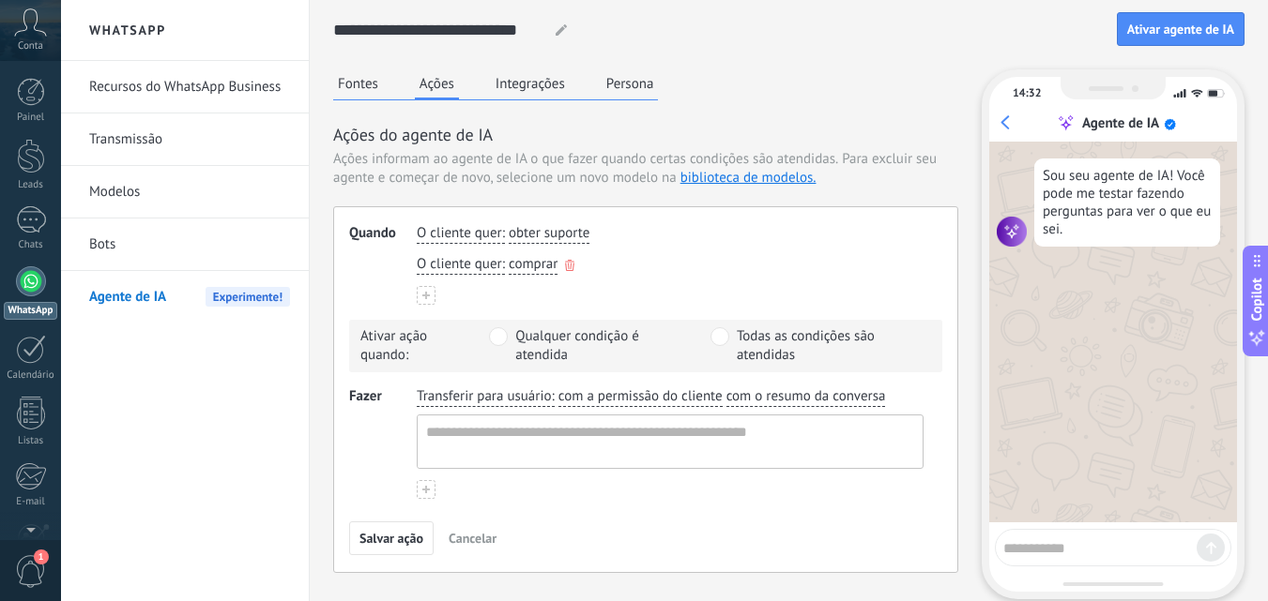
click at [539, 263] on span "comprar" at bounding box center [533, 264] width 49 height 19
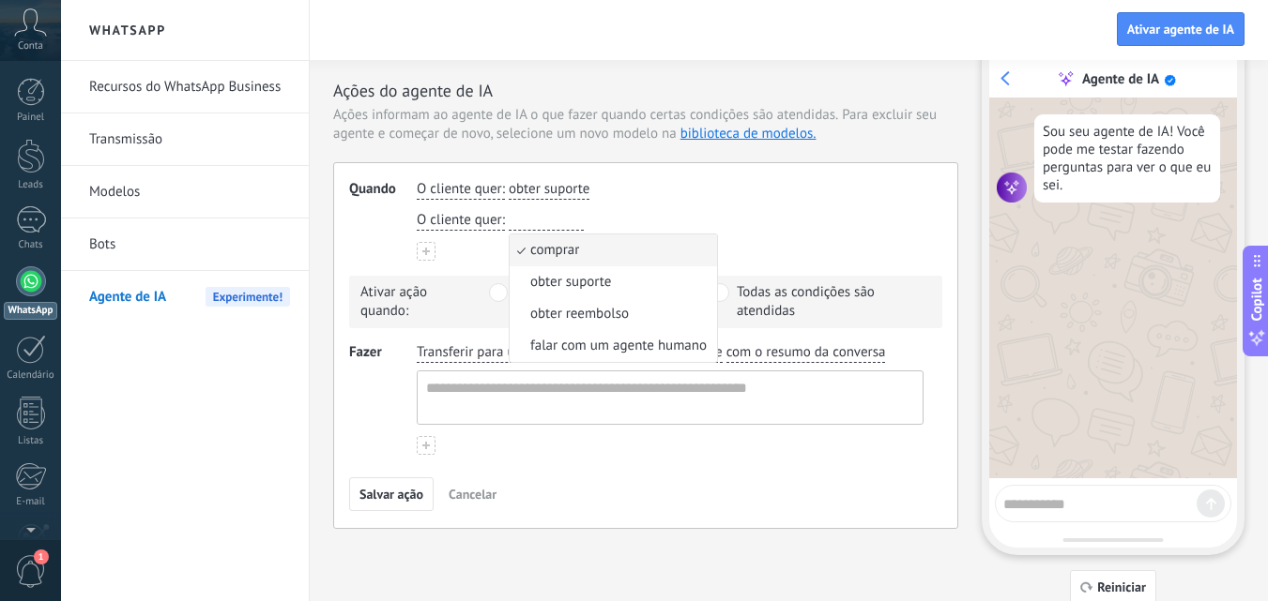
scroll to position [68, 0]
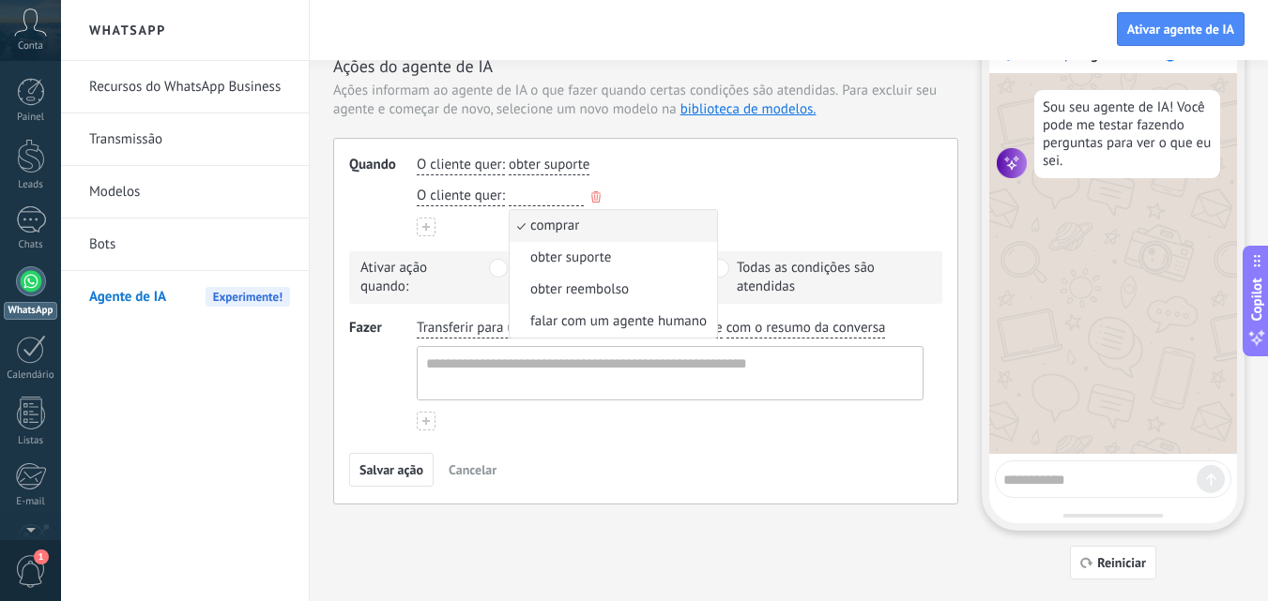
click at [595, 191] on button "button" at bounding box center [595, 197] width 9 height 16
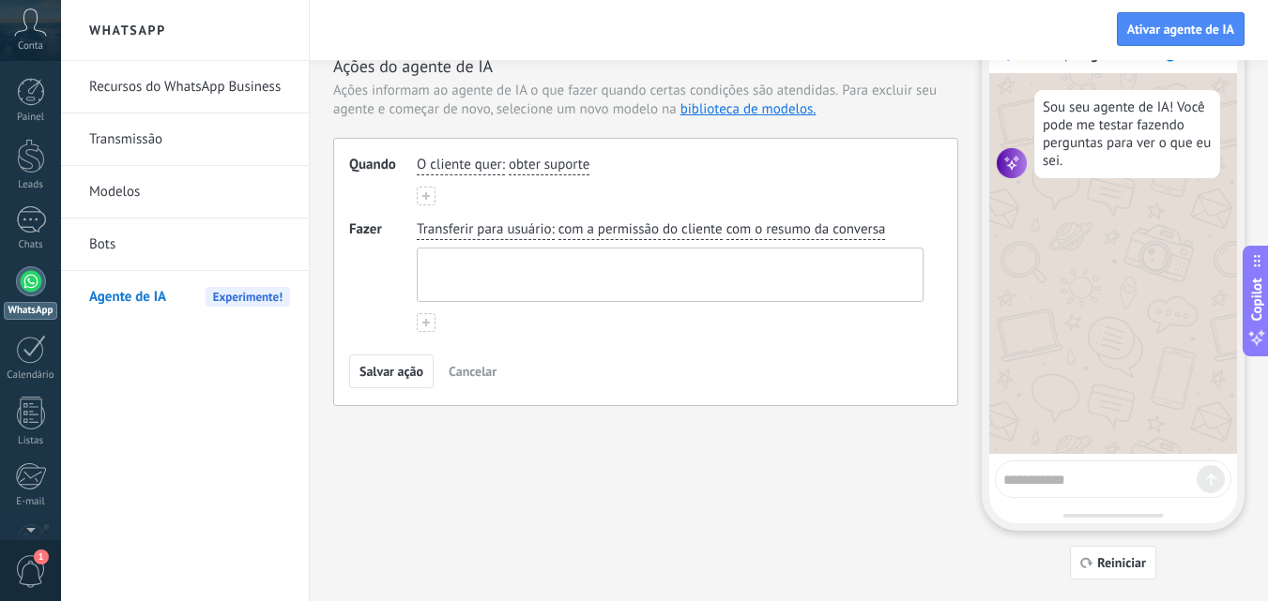
click at [434, 271] on textarea at bounding box center [668, 275] width 501 height 53
click at [418, 320] on button at bounding box center [426, 322] width 19 height 19
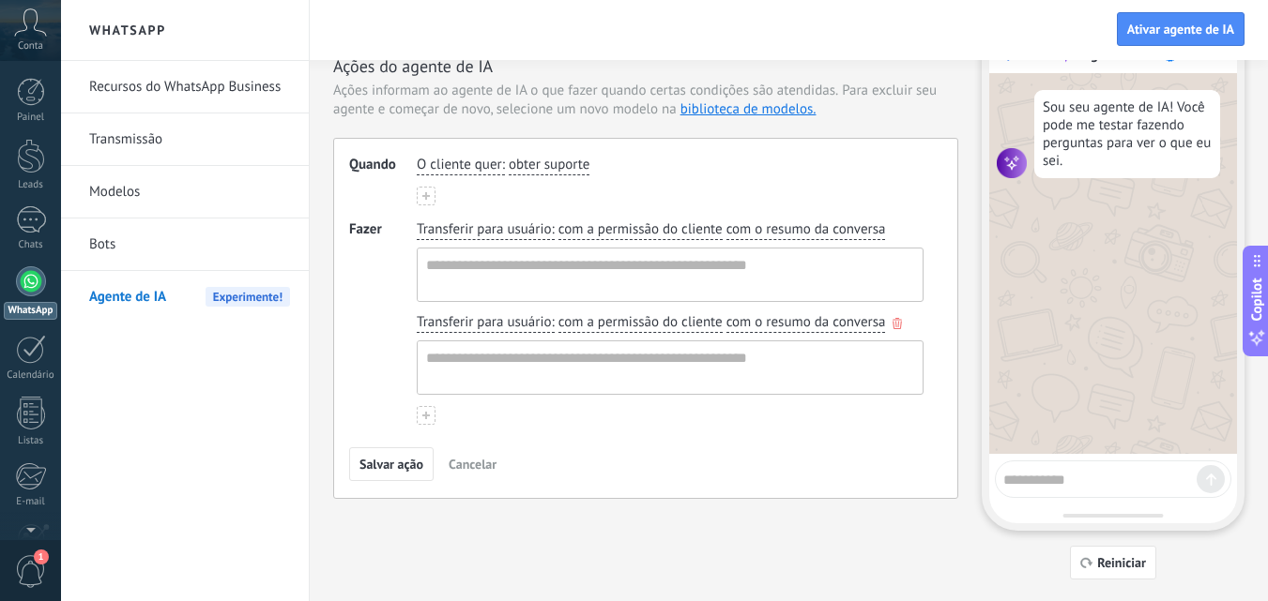
click at [894, 325] on icon "button" at bounding box center [896, 323] width 9 height 11
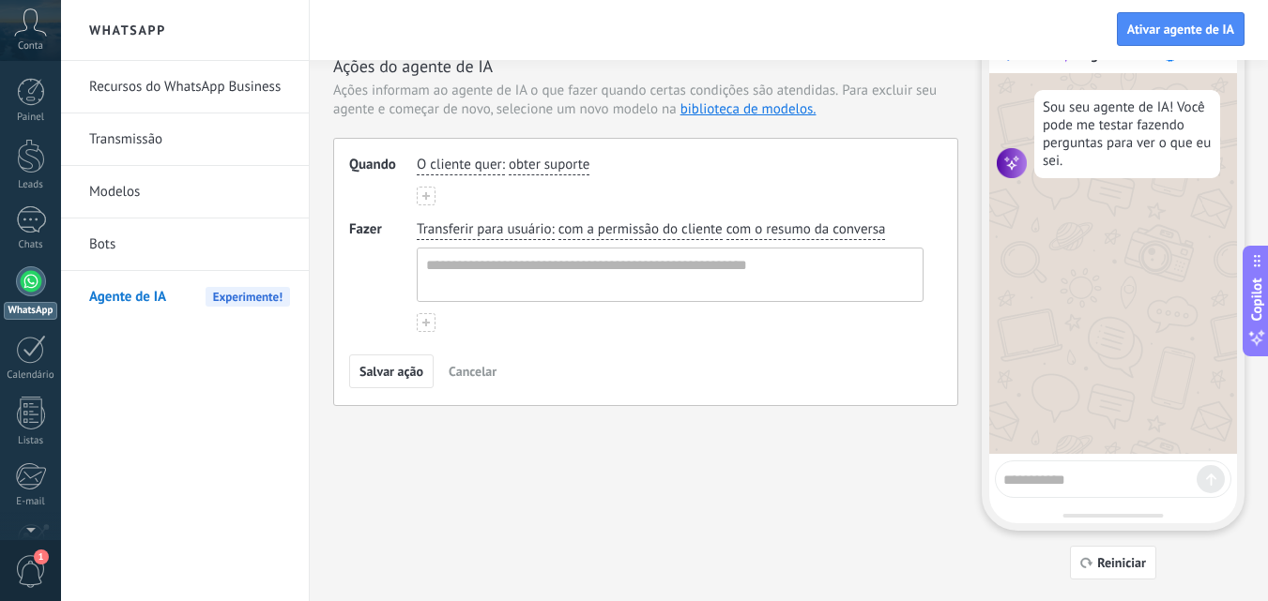
click at [484, 232] on span "Transferir para usuário" at bounding box center [484, 229] width 134 height 19
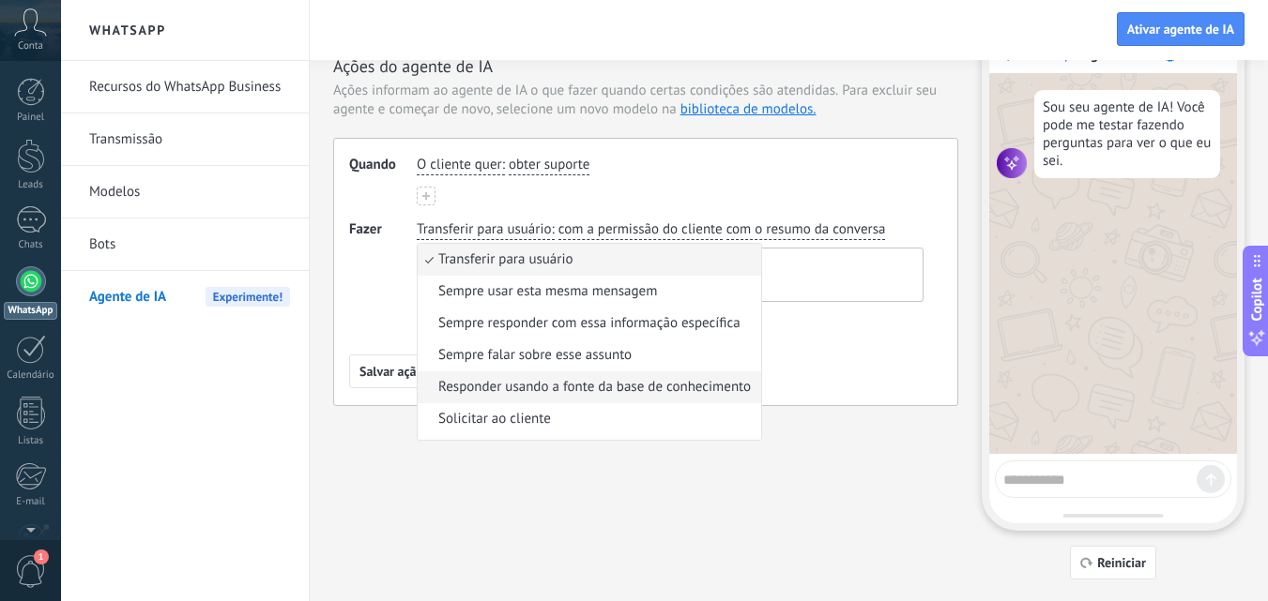
click at [547, 391] on span "Responder usando a fonte da base de conhecimento" at bounding box center [594, 387] width 312 height 19
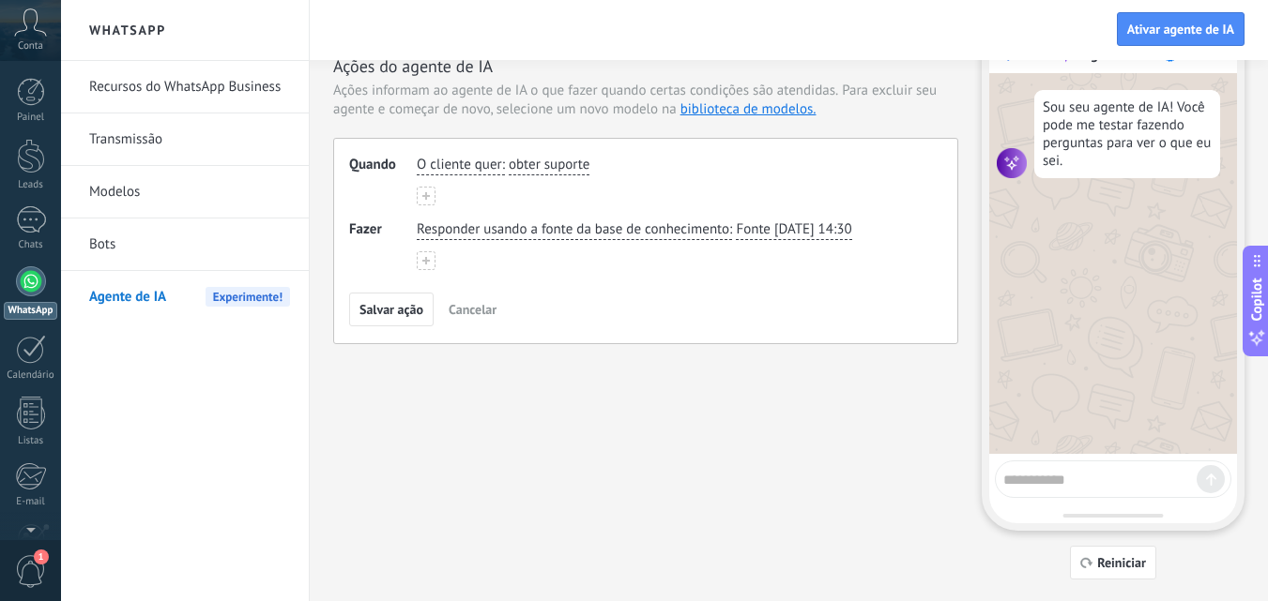
click at [767, 228] on span "Fonte [DATE] 14:30" at bounding box center [793, 229] width 115 height 19
click at [570, 294] on div "Salvar ação Cancelar" at bounding box center [645, 310] width 593 height 34
click at [391, 314] on span "Salvar ação" at bounding box center [391, 309] width 64 height 13
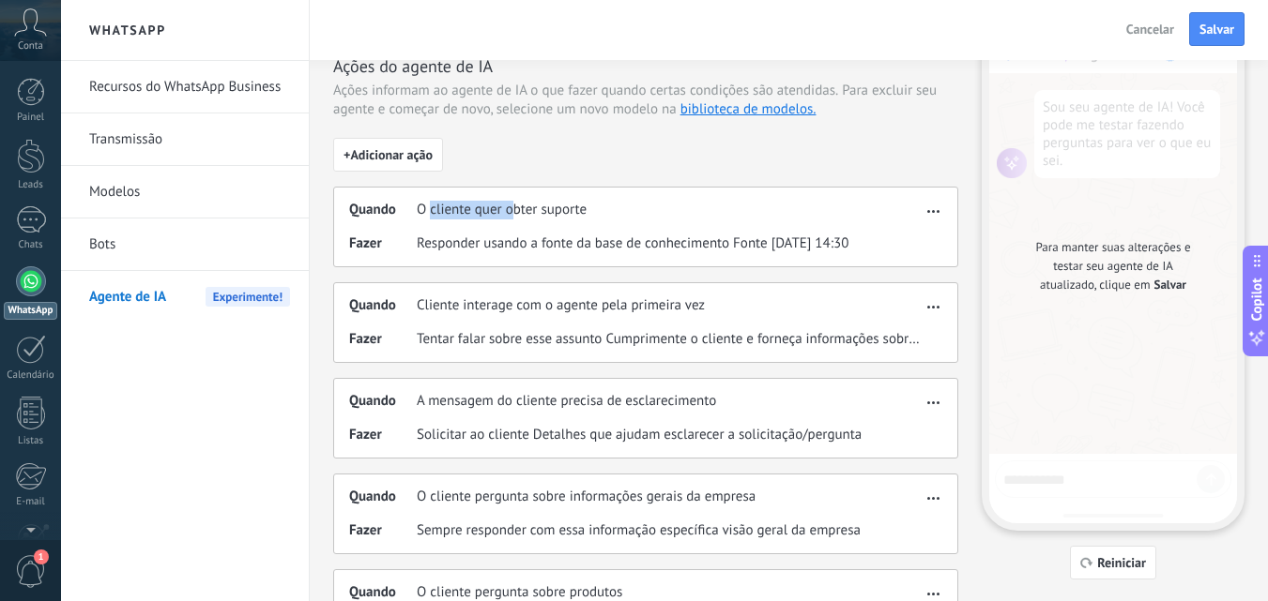
drag, startPoint x: 446, startPoint y: 210, endPoint x: 516, endPoint y: 216, distance: 70.6
click at [516, 216] on span "O cliente quer obter suporte" at bounding box center [502, 210] width 170 height 19
click at [522, 213] on span "O cliente quer obter suporte" at bounding box center [502, 210] width 170 height 19
drag, startPoint x: 492, startPoint y: 214, endPoint x: 517, endPoint y: 213, distance: 25.4
click at [517, 213] on span "O cliente quer obter suporte" at bounding box center [502, 210] width 170 height 19
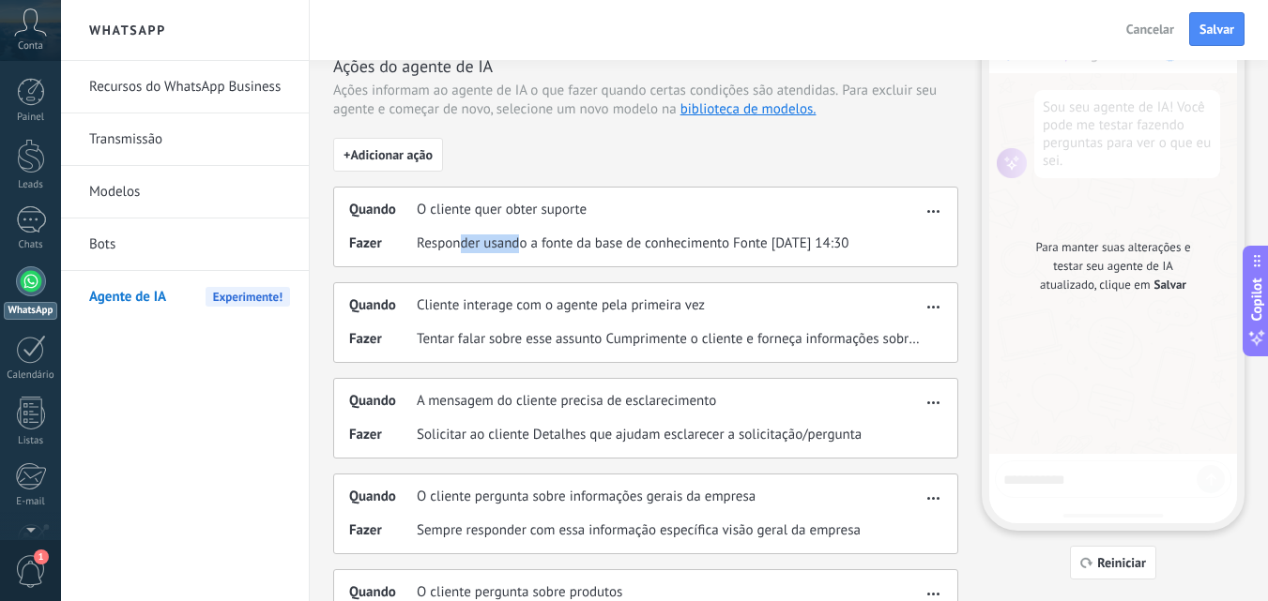
drag, startPoint x: 459, startPoint y: 241, endPoint x: 523, endPoint y: 249, distance: 64.2
click at [523, 249] on span "Responder usando a fonte da base de conhecimento Fonte [DATE] 14:30" at bounding box center [633, 244] width 432 height 19
click at [539, 243] on span "Responder usando a fonte da base de conhecimento Fonte [DATE] 14:30" at bounding box center [633, 244] width 432 height 19
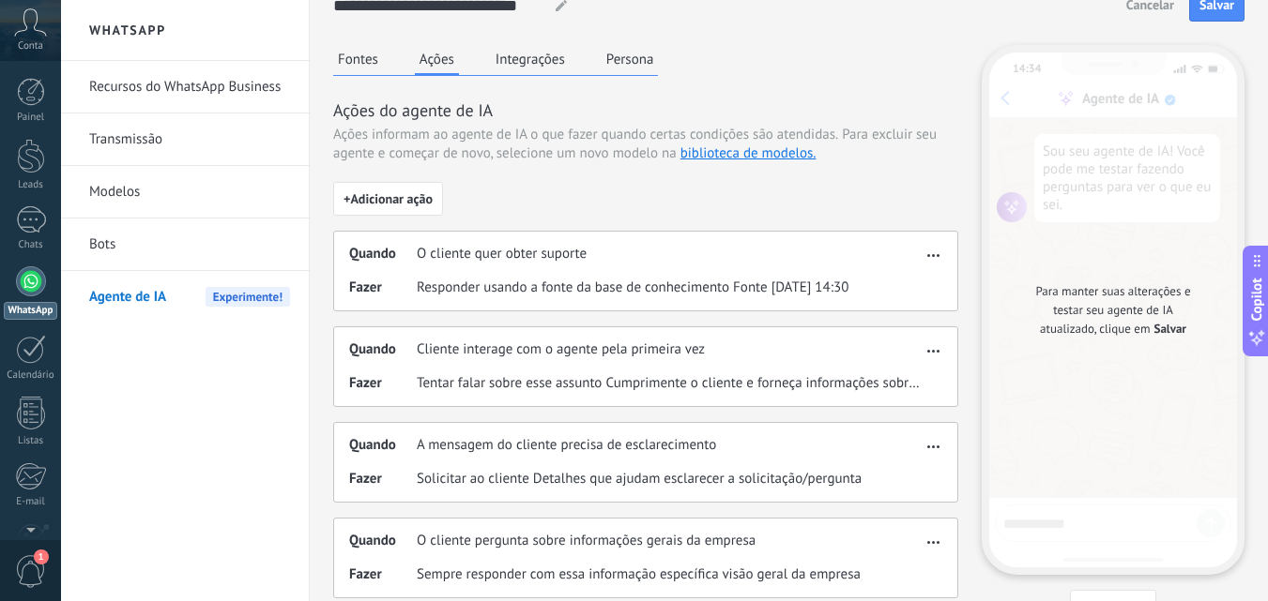
scroll to position [0, 0]
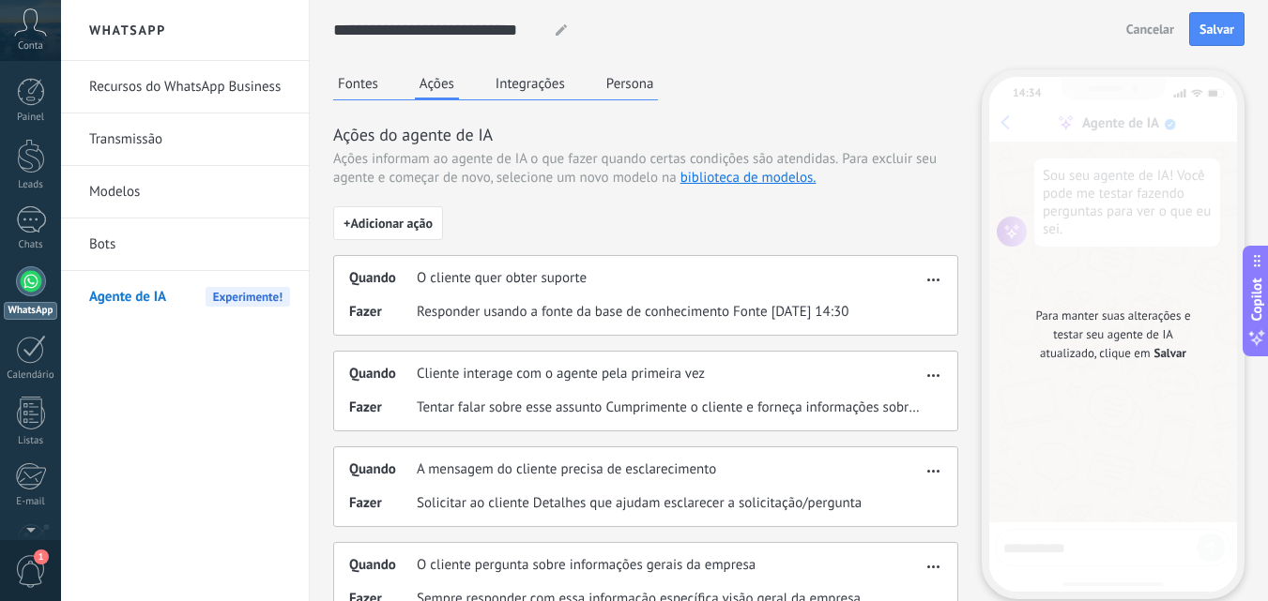
click at [369, 89] on button "Fontes" at bounding box center [358, 83] width 50 height 28
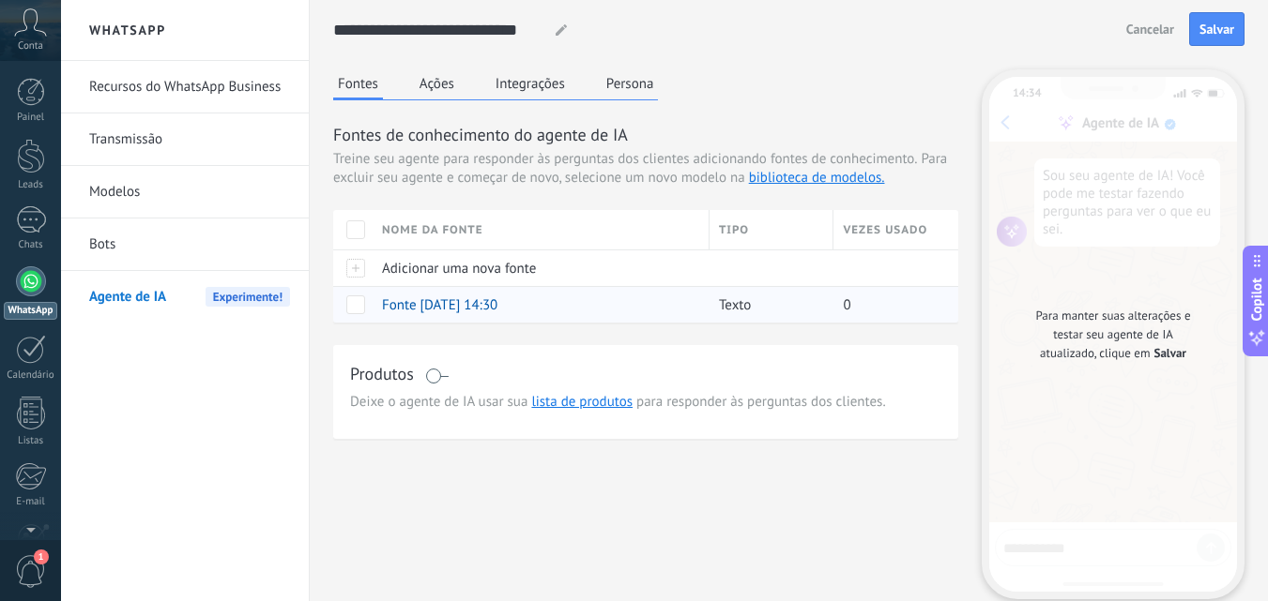
click at [727, 301] on span "Texto" at bounding box center [735, 305] width 32 height 18
click at [106, 186] on link "Modelos" at bounding box center [189, 192] width 201 height 53
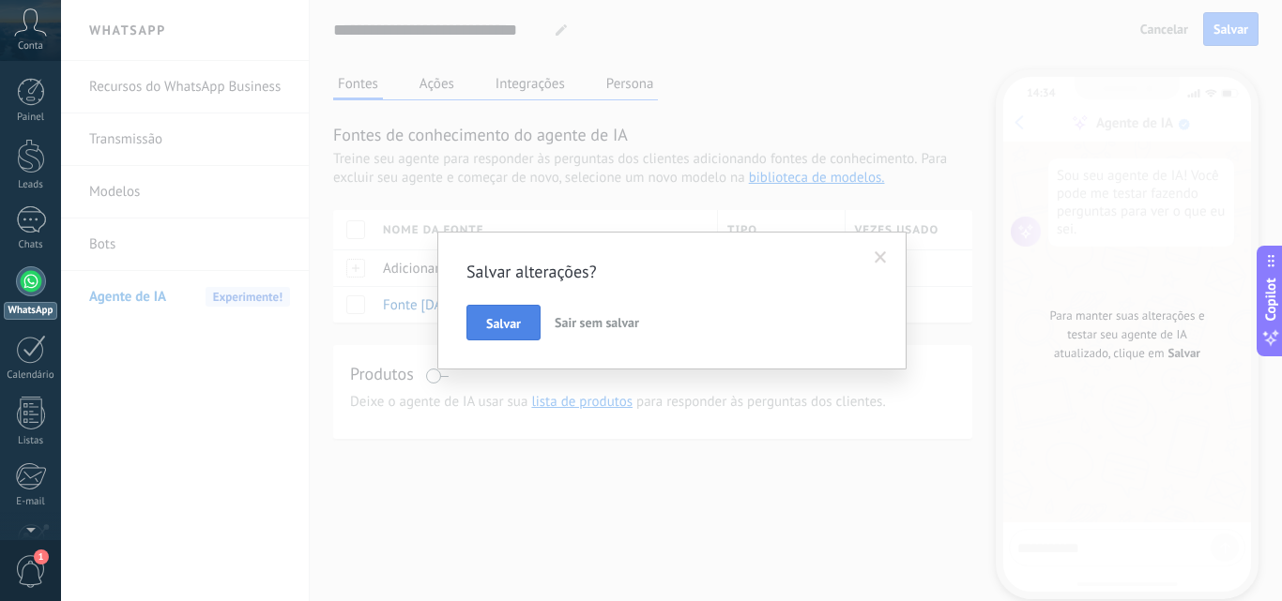
click at [525, 321] on button "Salvar" at bounding box center [503, 323] width 74 height 36
